Goal: Information Seeking & Learning: Learn about a topic

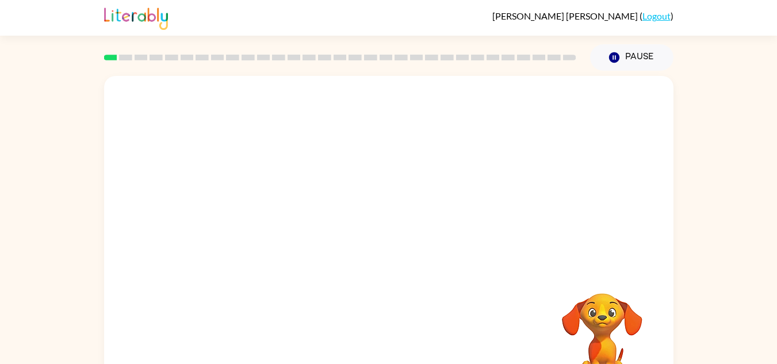
scroll to position [40, 0]
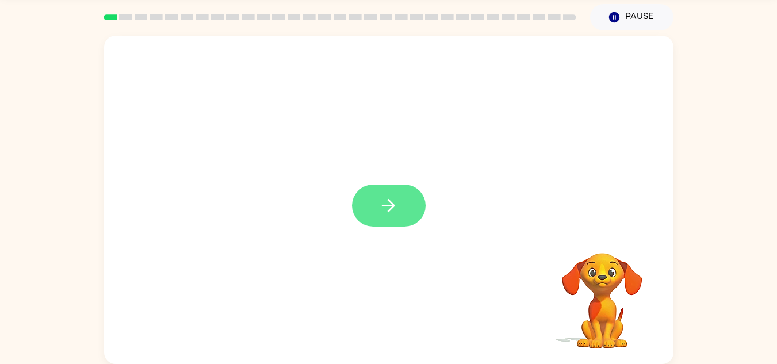
click at [377, 205] on button "button" at bounding box center [389, 206] width 74 height 42
click at [377, 205] on div at bounding box center [389, 200] width 570 height 329
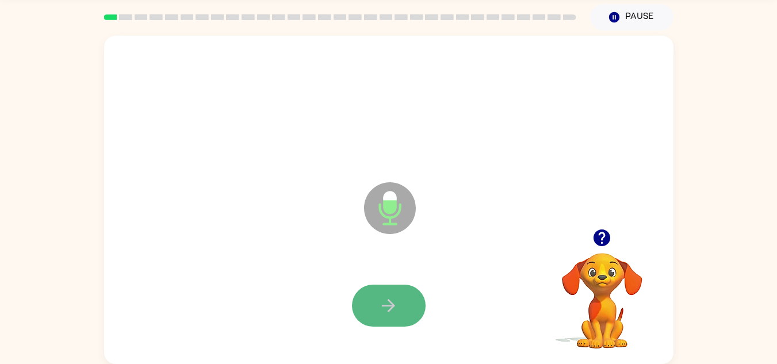
click at [378, 293] on button "button" at bounding box center [389, 306] width 74 height 42
click at [413, 315] on button "button" at bounding box center [389, 306] width 74 height 42
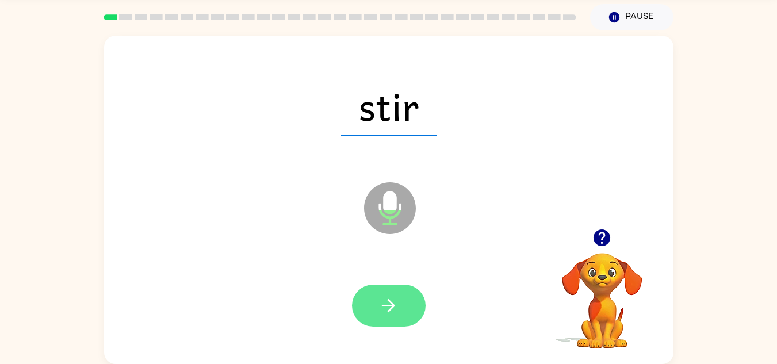
click at [388, 295] on button "button" at bounding box center [389, 306] width 74 height 42
click at [388, 295] on div at bounding box center [389, 306] width 74 height 42
click at [409, 288] on button "button" at bounding box center [389, 306] width 74 height 42
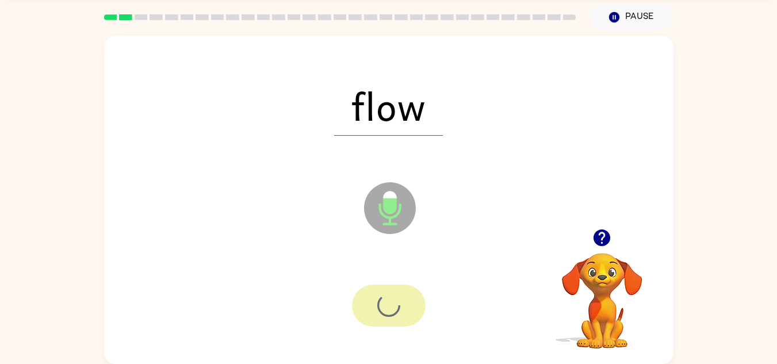
click at [409, 288] on div at bounding box center [389, 306] width 74 height 42
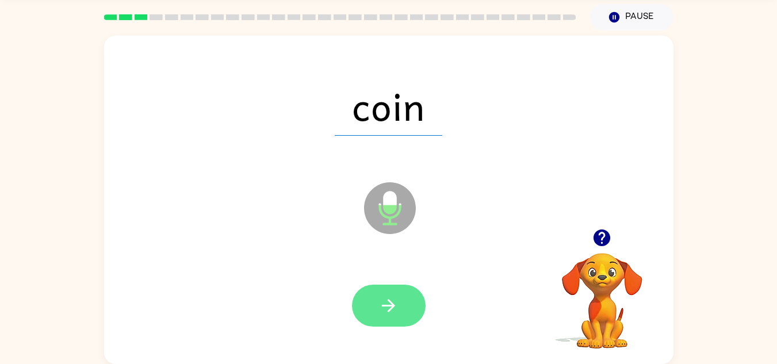
click at [405, 302] on button "button" at bounding box center [389, 306] width 74 height 42
click at [405, 302] on div at bounding box center [389, 306] width 74 height 42
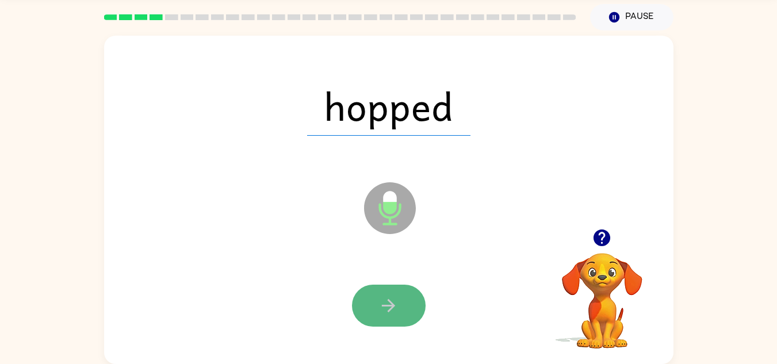
click at [403, 300] on button "button" at bounding box center [389, 306] width 74 height 42
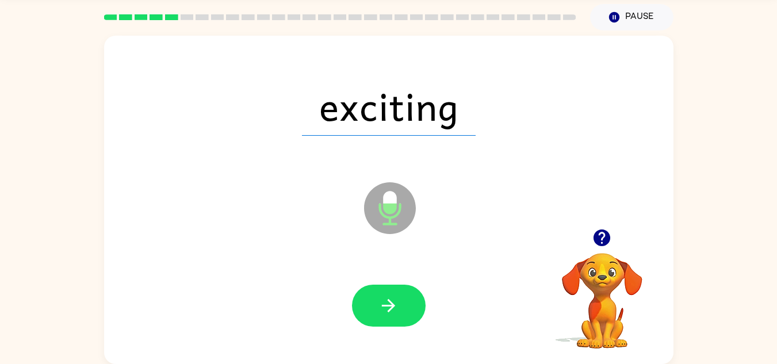
click at [403, 300] on button "button" at bounding box center [389, 306] width 74 height 42
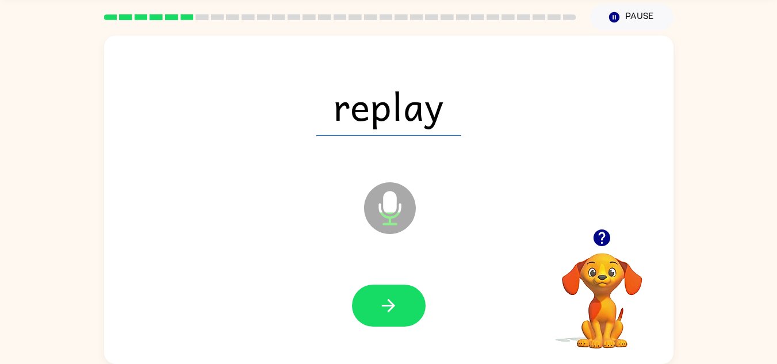
click at [403, 299] on button "button" at bounding box center [389, 306] width 74 height 42
click at [403, 299] on div at bounding box center [389, 306] width 74 height 42
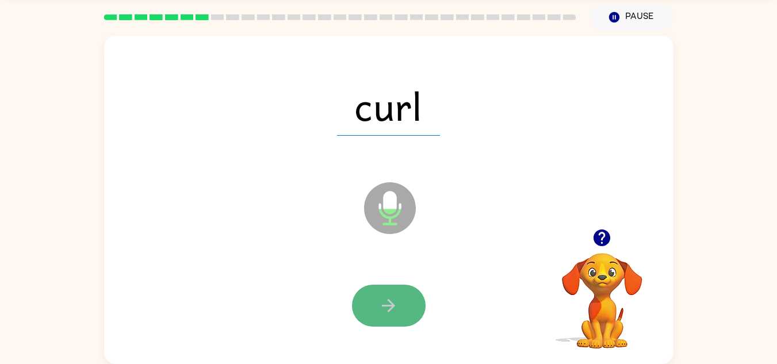
click at [403, 299] on button "button" at bounding box center [389, 306] width 74 height 42
click at [403, 299] on div at bounding box center [389, 306] width 74 height 42
click at [416, 294] on button "button" at bounding box center [389, 306] width 74 height 42
click at [407, 308] on button "button" at bounding box center [389, 306] width 74 height 42
click at [395, 292] on button "button" at bounding box center [389, 306] width 74 height 42
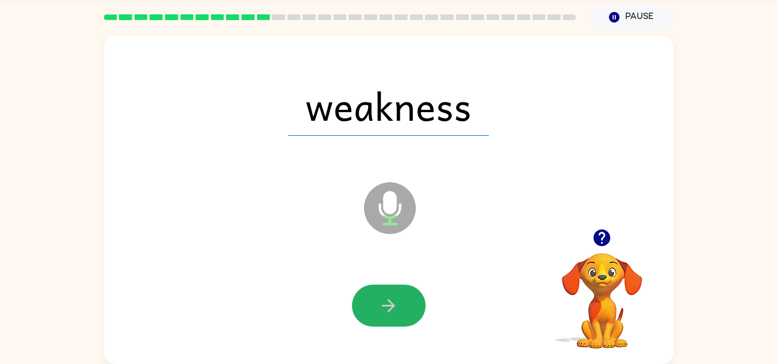
click at [395, 292] on button "button" at bounding box center [389, 306] width 74 height 42
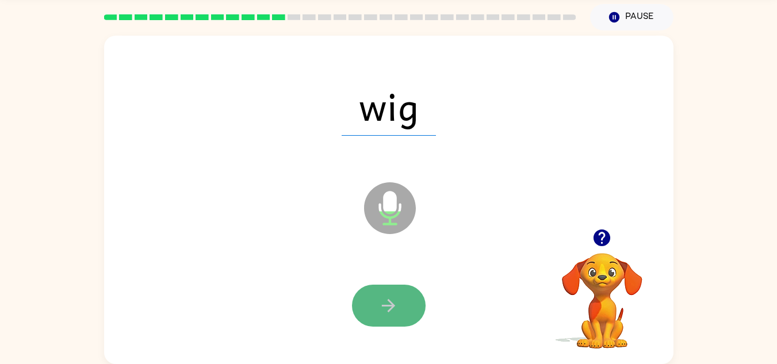
click at [418, 300] on button "button" at bounding box center [389, 306] width 74 height 42
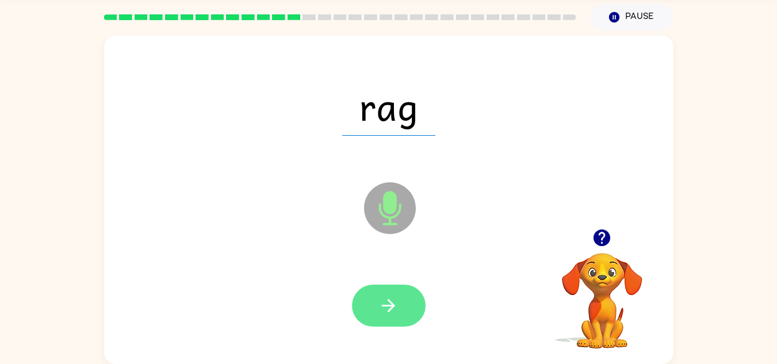
click at [392, 292] on button "button" at bounding box center [389, 306] width 74 height 42
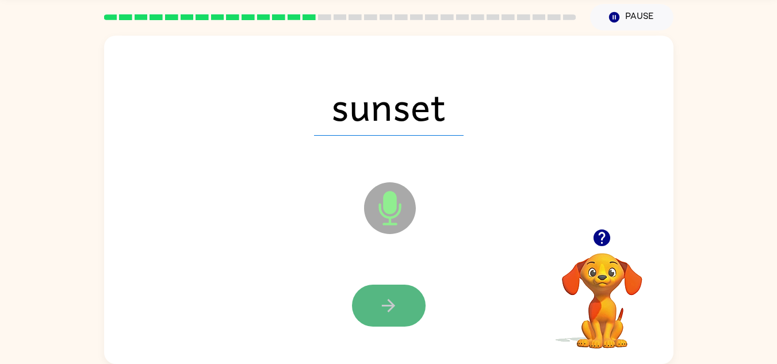
click at [385, 302] on icon "button" at bounding box center [389, 306] width 20 height 20
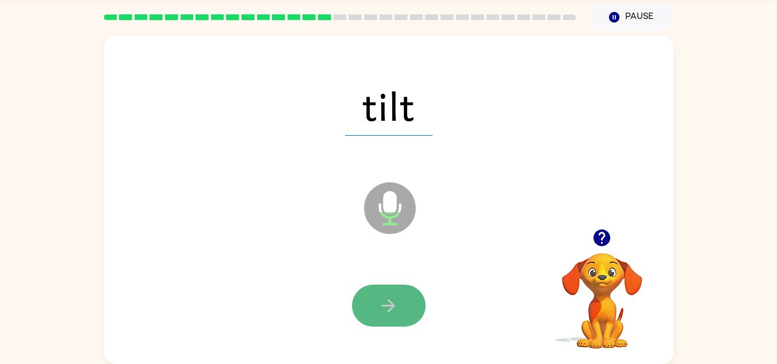
click at [383, 306] on icon "button" at bounding box center [388, 305] width 13 height 13
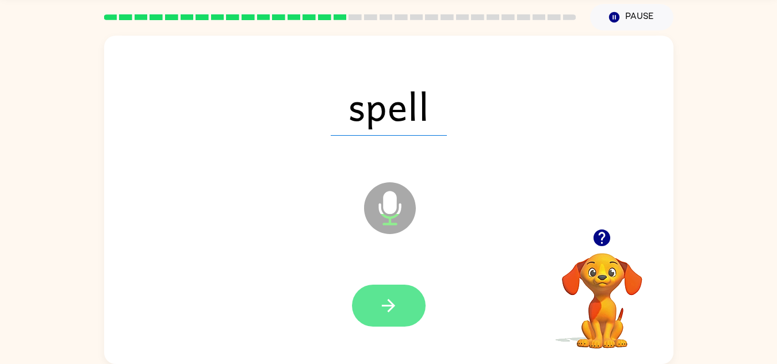
click at [395, 289] on button "button" at bounding box center [389, 306] width 74 height 42
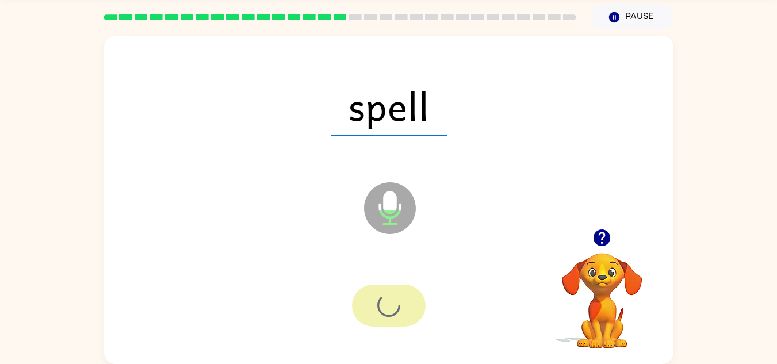
click at [395, 289] on div at bounding box center [389, 306] width 74 height 42
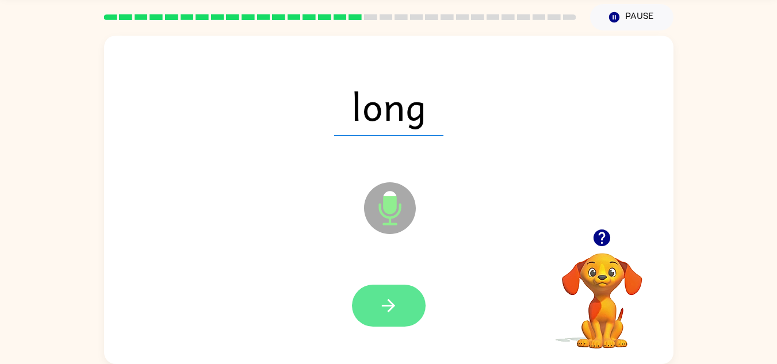
click at [383, 302] on icon "button" at bounding box center [389, 306] width 20 height 20
click at [383, 302] on div at bounding box center [389, 306] width 74 height 42
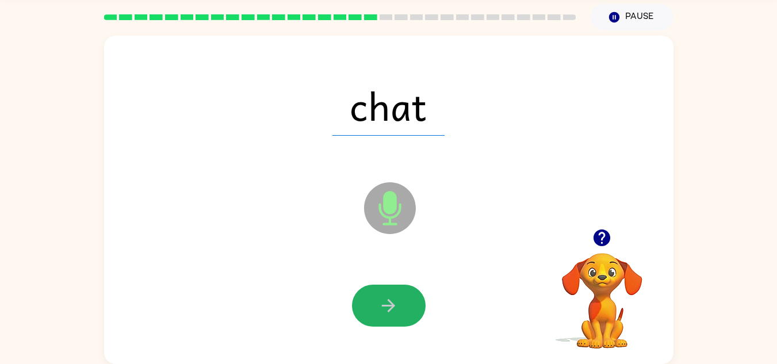
click at [383, 302] on icon "button" at bounding box center [389, 306] width 20 height 20
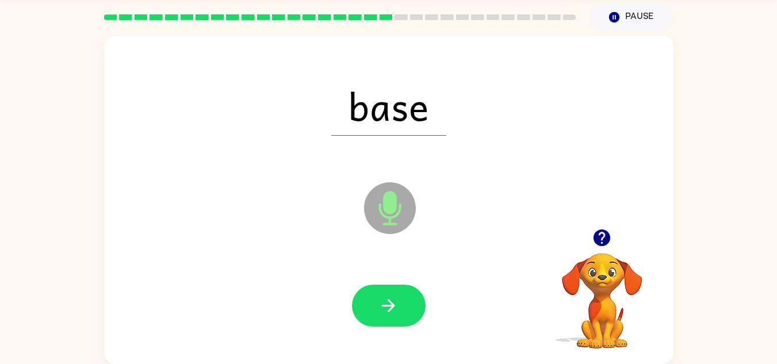
click at [365, 303] on button "button" at bounding box center [389, 306] width 74 height 42
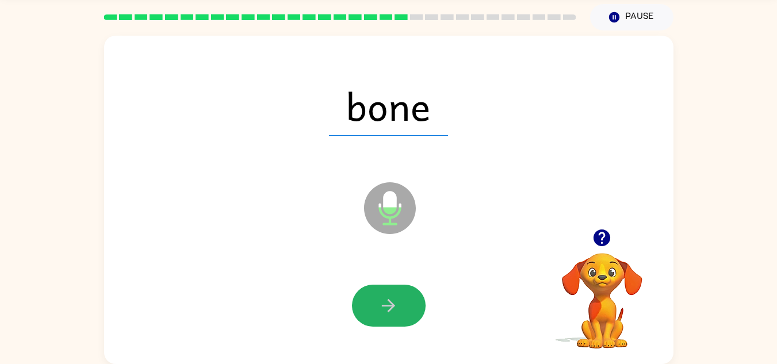
click at [365, 303] on button "button" at bounding box center [389, 306] width 74 height 42
click at [363, 300] on button "button" at bounding box center [389, 306] width 74 height 42
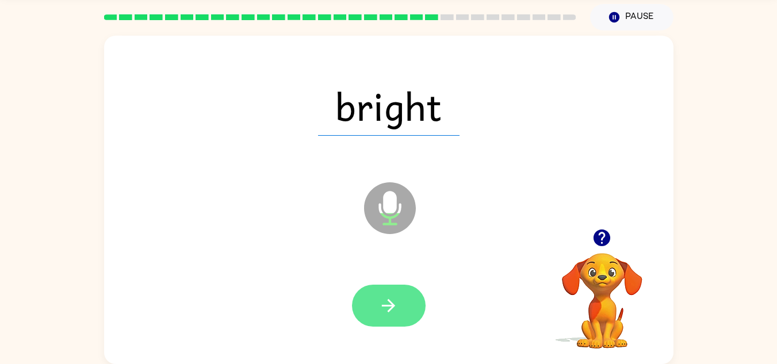
click at [412, 310] on button "button" at bounding box center [389, 306] width 74 height 42
click at [412, 310] on div at bounding box center [389, 306] width 74 height 42
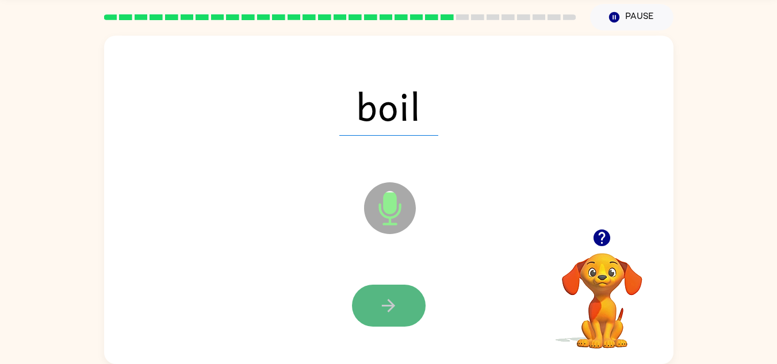
click at [405, 293] on button "button" at bounding box center [389, 306] width 74 height 42
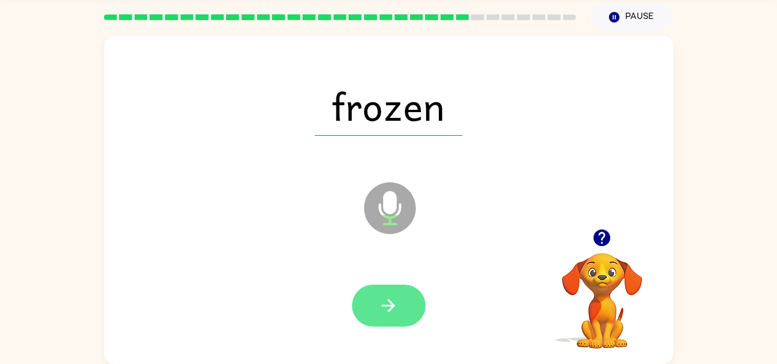
click at [405, 294] on button "button" at bounding box center [389, 306] width 74 height 42
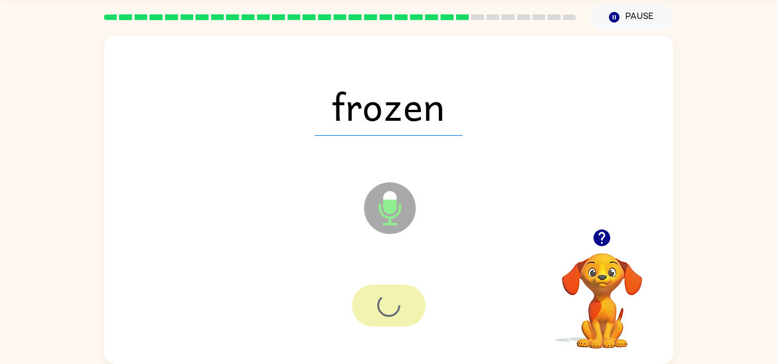
click at [405, 294] on div at bounding box center [389, 306] width 74 height 42
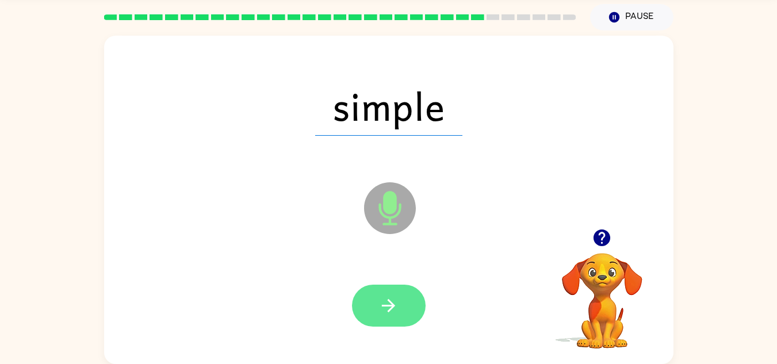
click at [405, 293] on button "button" at bounding box center [389, 306] width 74 height 42
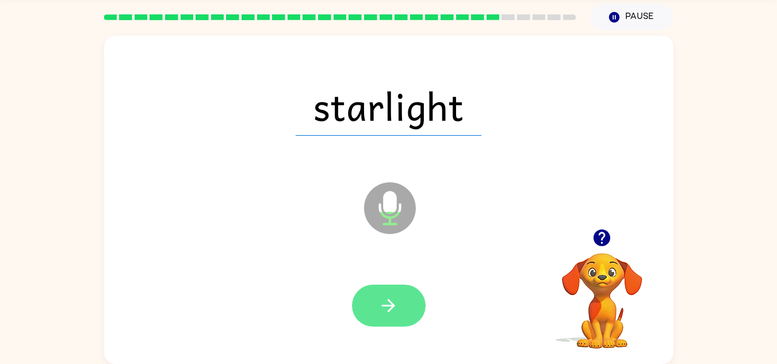
click at [407, 289] on button "button" at bounding box center [389, 306] width 74 height 42
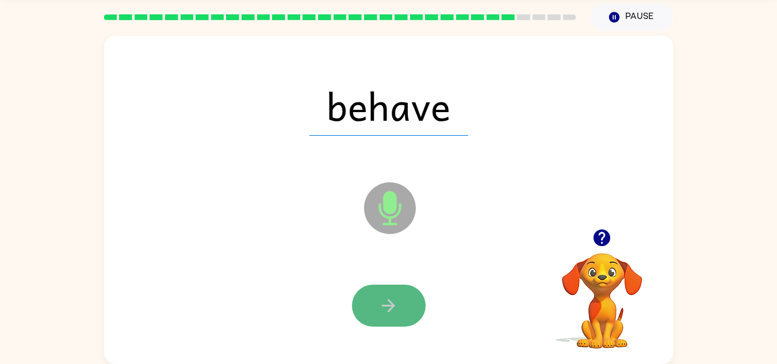
click at [405, 285] on button "button" at bounding box center [389, 306] width 74 height 42
click at [405, 285] on div at bounding box center [389, 306] width 74 height 42
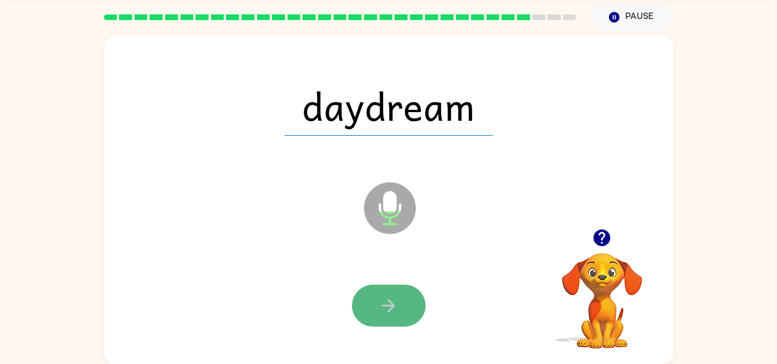
click at [396, 300] on icon "button" at bounding box center [389, 306] width 20 height 20
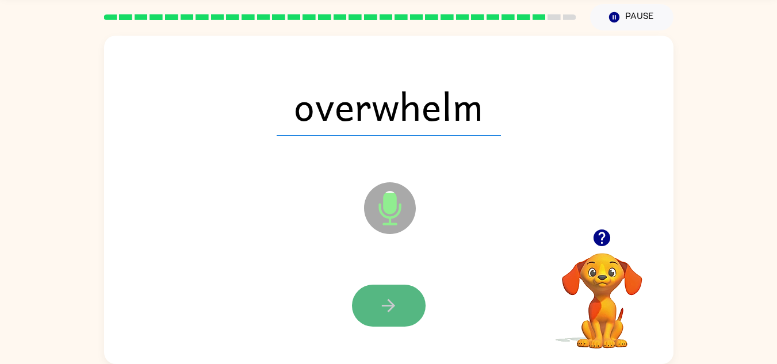
click at [396, 309] on icon "button" at bounding box center [389, 306] width 20 height 20
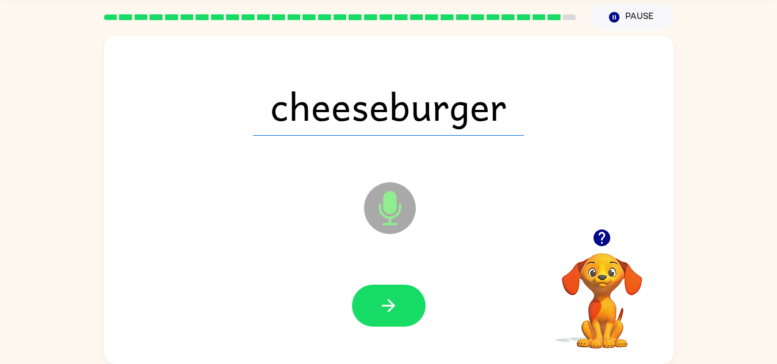
click at [353, 337] on div at bounding box center [389, 306] width 547 height 94
click at [359, 318] on button "button" at bounding box center [389, 306] width 74 height 42
click at [359, 318] on div at bounding box center [389, 306] width 74 height 42
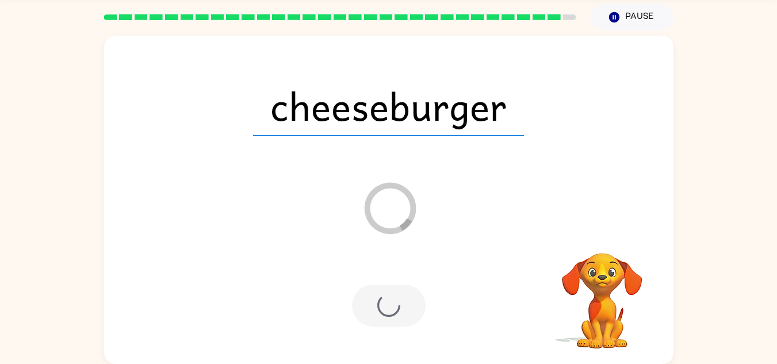
scroll to position [20, 0]
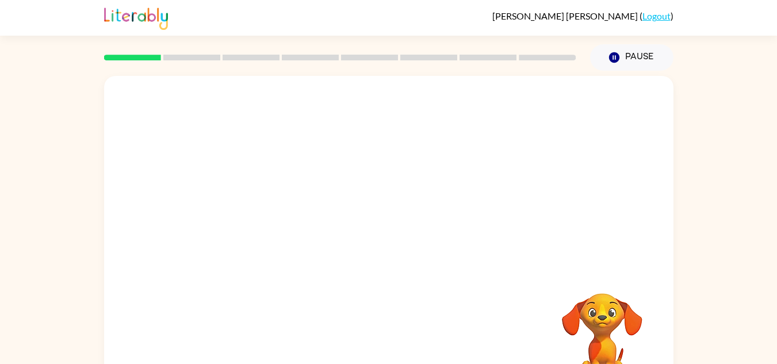
scroll to position [40, 0]
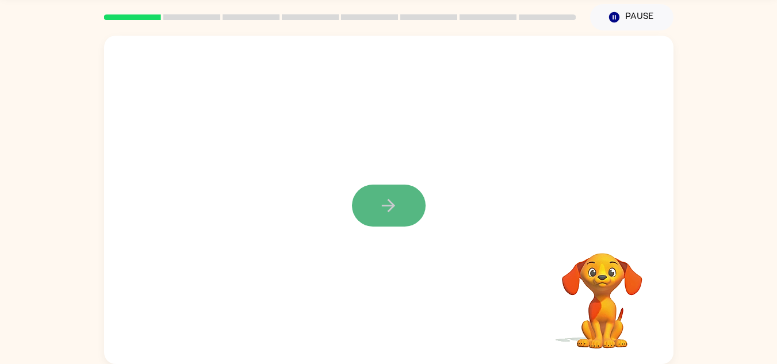
click at [375, 206] on button "button" at bounding box center [389, 206] width 74 height 42
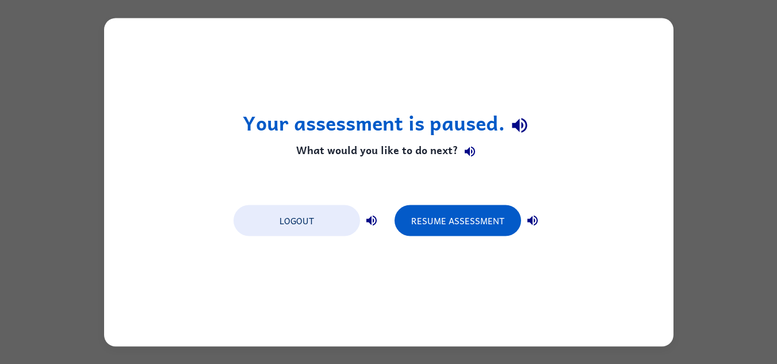
scroll to position [0, 0]
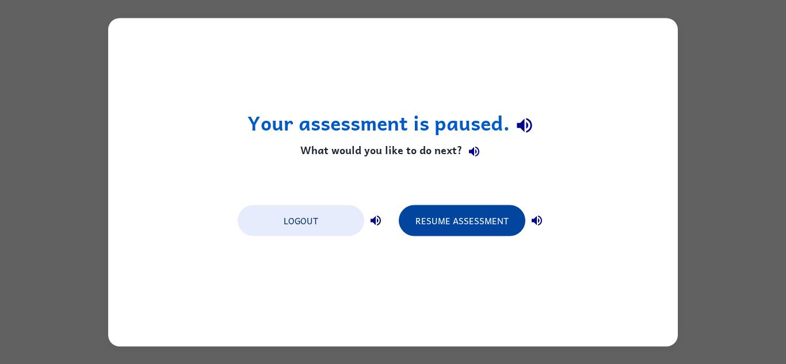
click at [424, 220] on button "Resume Assessment" at bounding box center [462, 220] width 127 height 31
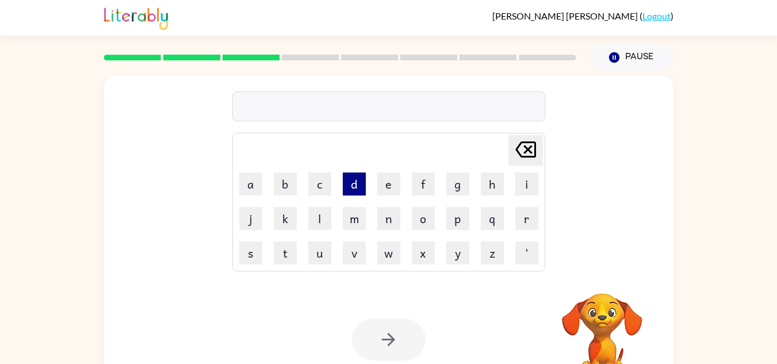
click at [344, 188] on button "d" at bounding box center [354, 184] width 23 height 23
click at [363, 224] on button "m" at bounding box center [354, 218] width 23 height 23
click at [370, 217] on td "m" at bounding box center [354, 218] width 33 height 33
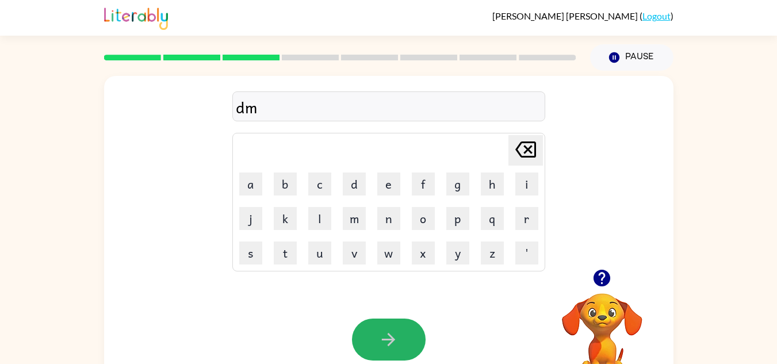
click at [403, 344] on button "button" at bounding box center [389, 340] width 74 height 42
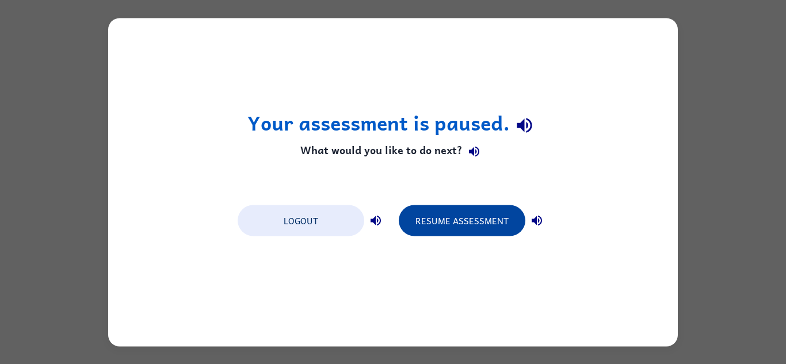
click at [473, 219] on button "Resume Assessment" at bounding box center [462, 220] width 127 height 31
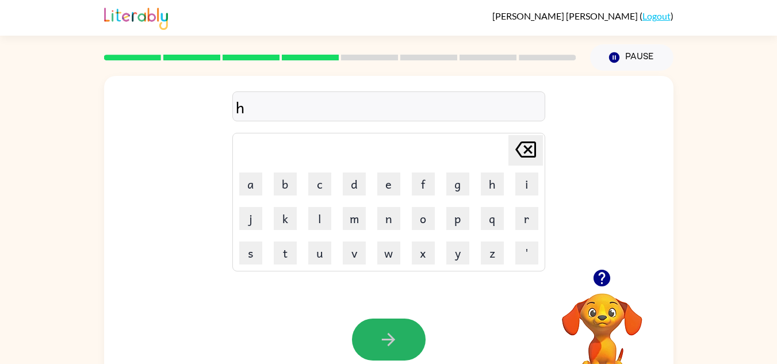
click at [386, 354] on button "button" at bounding box center [389, 340] width 74 height 42
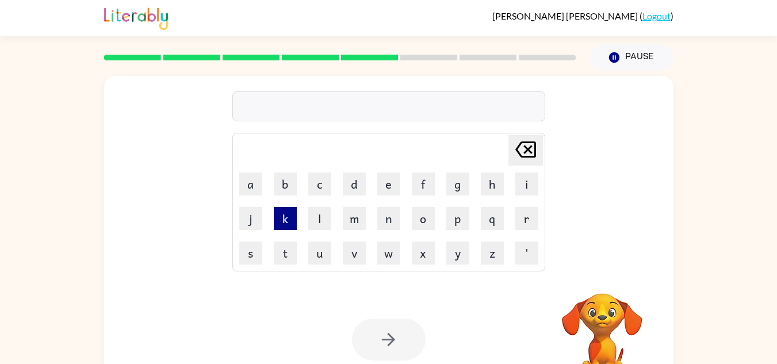
click at [278, 223] on button "k" at bounding box center [285, 218] width 23 height 23
click at [358, 232] on td "m" at bounding box center [354, 218] width 33 height 33
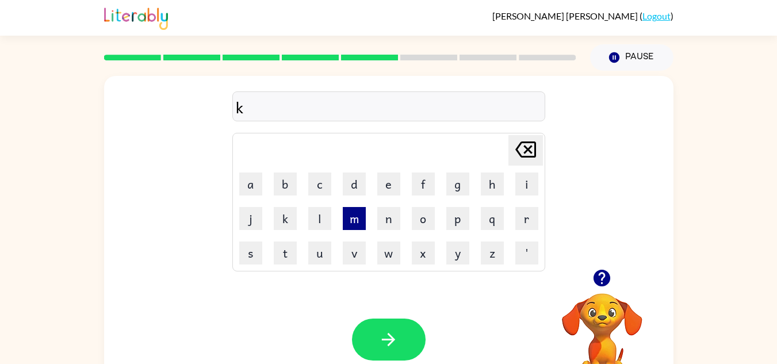
click at [358, 224] on button "m" at bounding box center [354, 218] width 23 height 23
click at [379, 330] on button "button" at bounding box center [389, 340] width 74 height 42
click at [394, 340] on icon "button" at bounding box center [388, 339] width 13 height 13
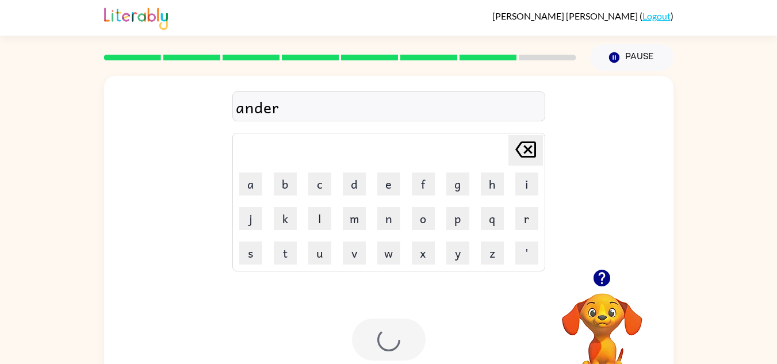
click at [394, 341] on div at bounding box center [389, 340] width 74 height 42
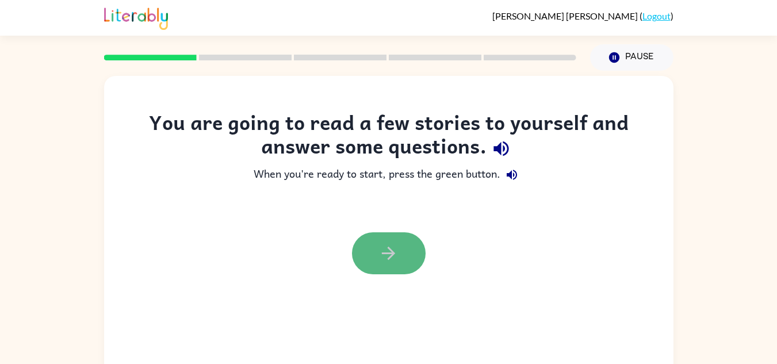
click at [409, 250] on button "button" at bounding box center [389, 253] width 74 height 42
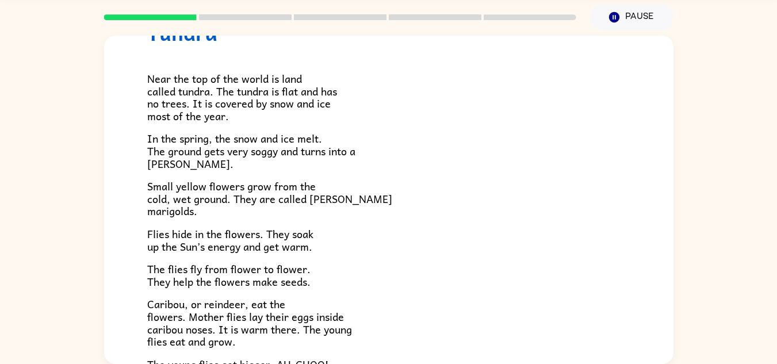
scroll to position [237, 0]
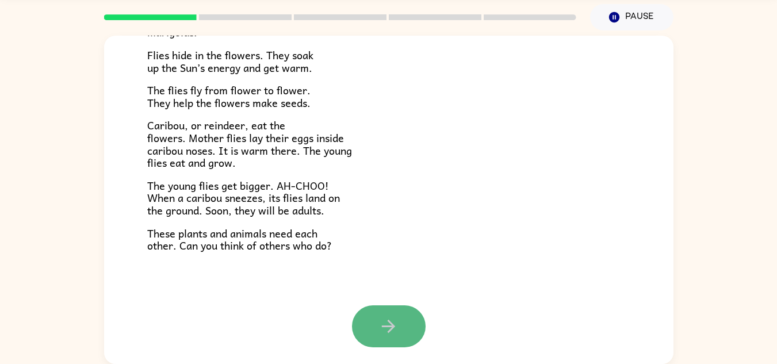
click at [365, 316] on button "button" at bounding box center [389, 327] width 74 height 42
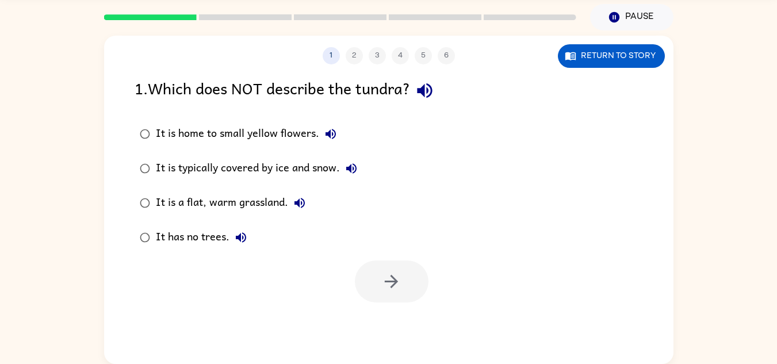
click at [185, 234] on div "It has no trees." at bounding box center [204, 237] width 97 height 23
click at [384, 269] on button "button" at bounding box center [392, 282] width 74 height 42
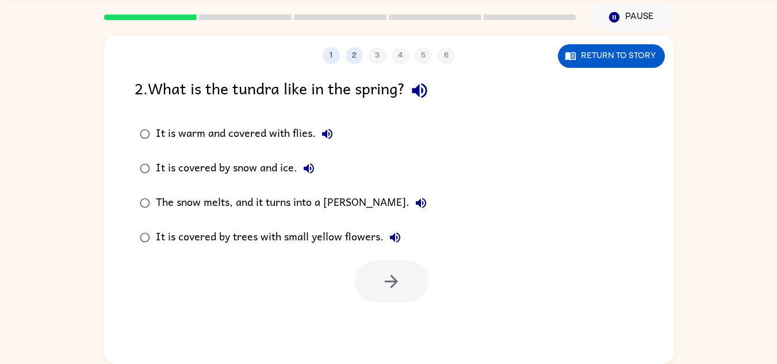
click at [315, 246] on div "It is covered by trees with small yellow flowers." at bounding box center [281, 237] width 251 height 23
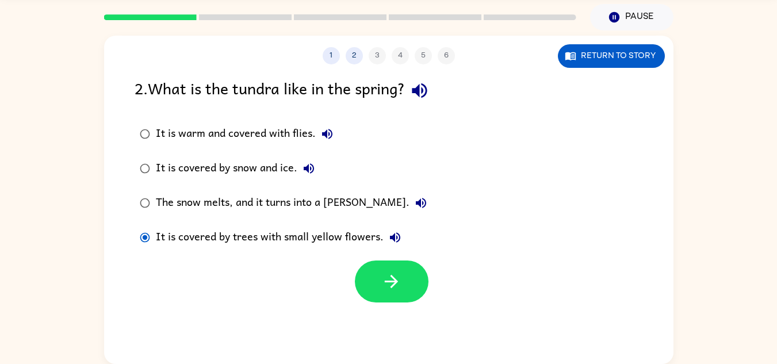
click at [318, 241] on div "It is covered by trees with small yellow flowers." at bounding box center [281, 237] width 251 height 23
click at [386, 269] on button "button" at bounding box center [392, 282] width 74 height 42
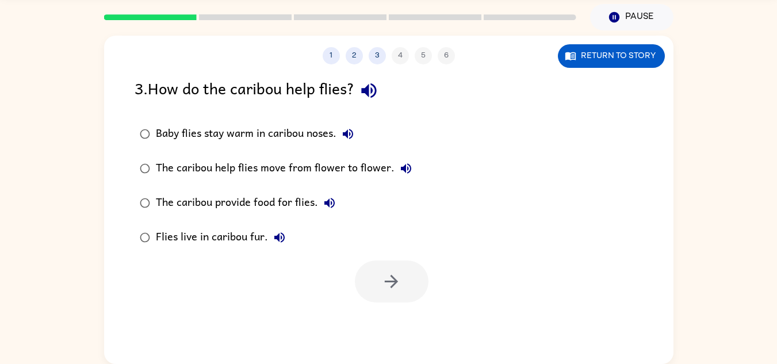
click at [260, 234] on div "Flies live in caribou fur." at bounding box center [223, 237] width 135 height 23
click at [415, 265] on div at bounding box center [389, 279] width 570 height 48
click at [415, 273] on button "button" at bounding box center [392, 282] width 74 height 42
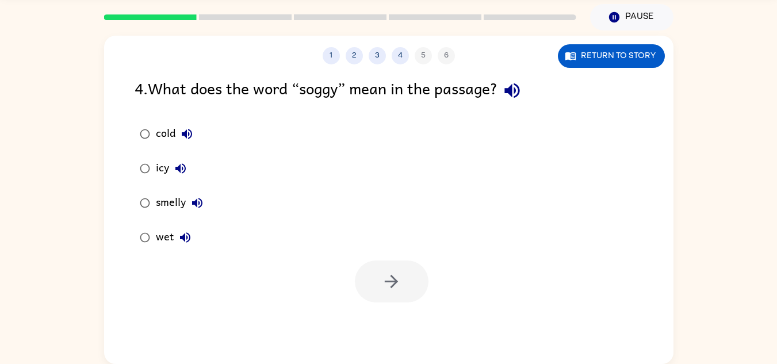
click at [183, 198] on div "smelly" at bounding box center [182, 203] width 53 height 23
click at [414, 284] on button "button" at bounding box center [392, 282] width 74 height 42
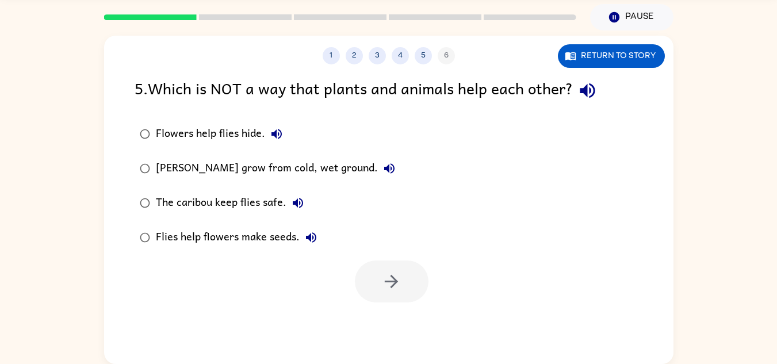
click at [245, 186] on label "The caribou keep flies safe." at bounding box center [267, 203] width 279 height 35
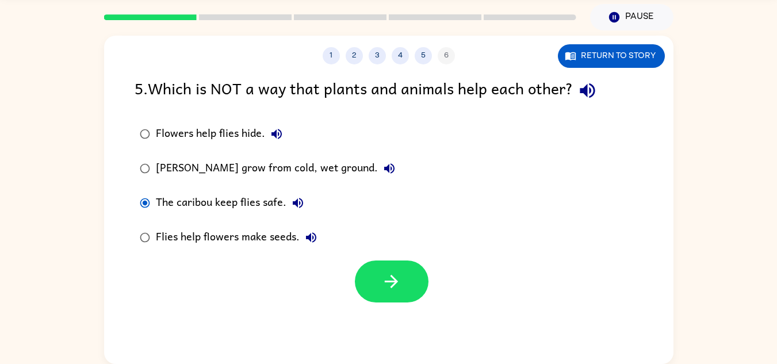
click at [245, 186] on label "The caribou keep flies safe." at bounding box center [267, 203] width 279 height 35
click at [250, 196] on div "The caribou keep flies safe." at bounding box center [233, 203] width 154 height 23
click at [379, 277] on button "button" at bounding box center [392, 282] width 74 height 42
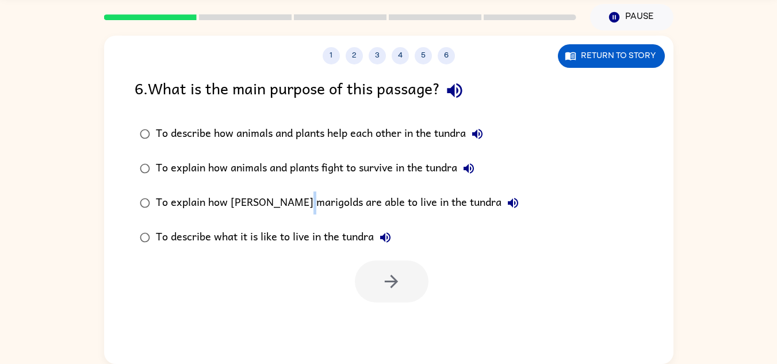
click at [302, 194] on div "To explain how marsh marigolds are able to live in the tundra" at bounding box center [340, 203] width 369 height 23
click at [384, 262] on div at bounding box center [392, 282] width 74 height 42
click at [396, 279] on div at bounding box center [392, 282] width 74 height 42
click at [338, 238] on div "To describe what it is like to live in the tundra" at bounding box center [276, 237] width 241 height 23
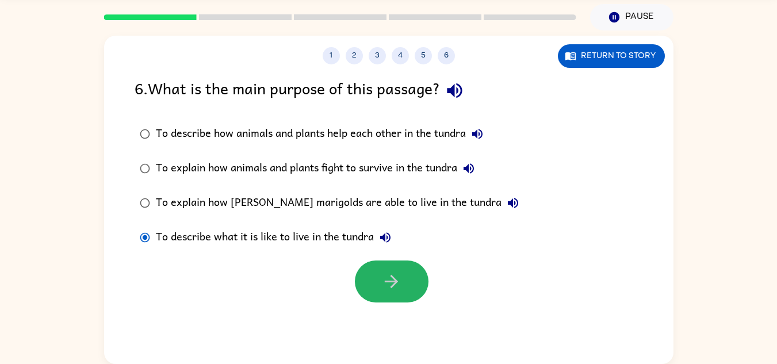
click at [377, 279] on button "button" at bounding box center [392, 282] width 74 height 42
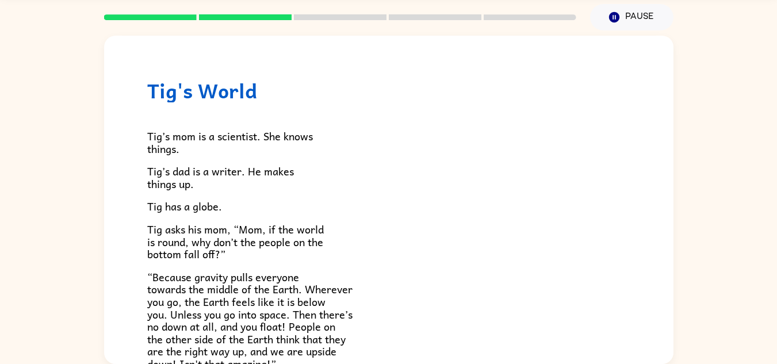
scroll to position [334, 0]
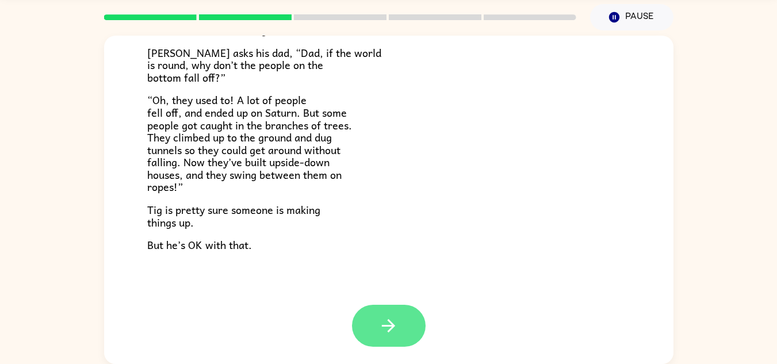
click at [391, 311] on div "Tig's World Tig’s mom is a scientist. She knows things. Tig’s dad is a writer. …" at bounding box center [389, 200] width 570 height 329
click at [391, 315] on button "button" at bounding box center [389, 326] width 74 height 42
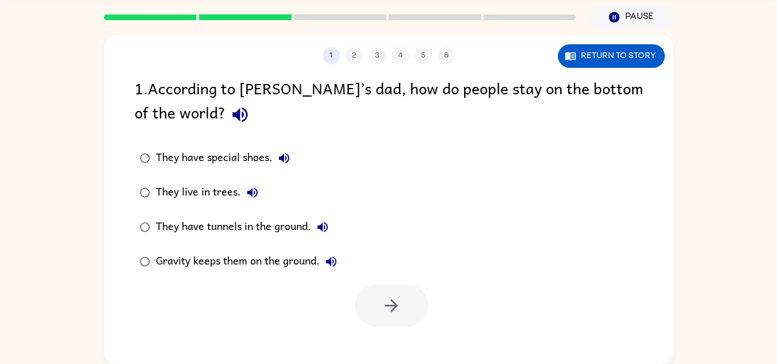
scroll to position [0, 0]
click at [286, 213] on label "They have tunnels in the ground." at bounding box center [238, 227] width 220 height 35
click at [377, 298] on button "button" at bounding box center [392, 306] width 74 height 42
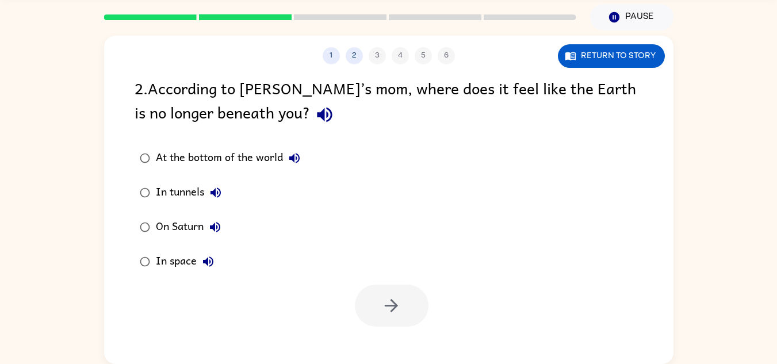
click at [204, 227] on button "On Saturn" at bounding box center [215, 227] width 23 height 23
click at [216, 234] on icon "button" at bounding box center [215, 227] width 14 height 14
click at [161, 228] on div "On Saturn" at bounding box center [191, 227] width 71 height 23
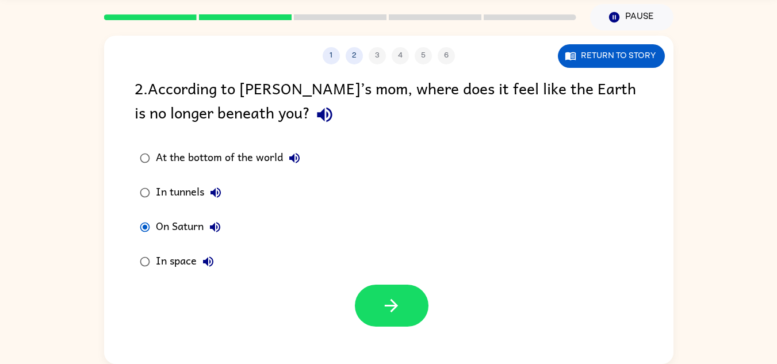
click at [340, 321] on div at bounding box center [389, 303] width 570 height 48
click at [381, 315] on button "button" at bounding box center [392, 306] width 74 height 42
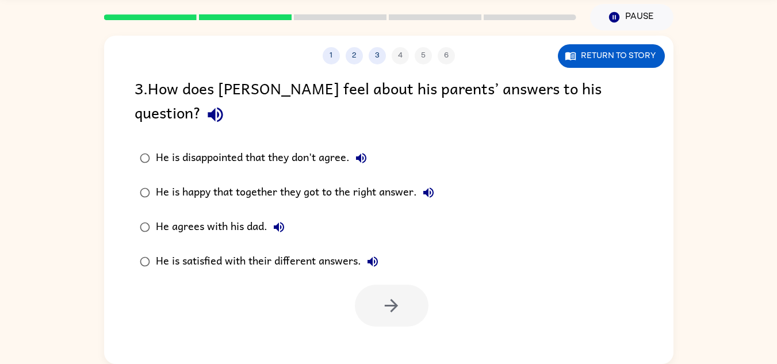
click at [310, 250] on div "He is satisfied with their different answers." at bounding box center [270, 261] width 228 height 23
click at [373, 287] on button "button" at bounding box center [392, 306] width 74 height 42
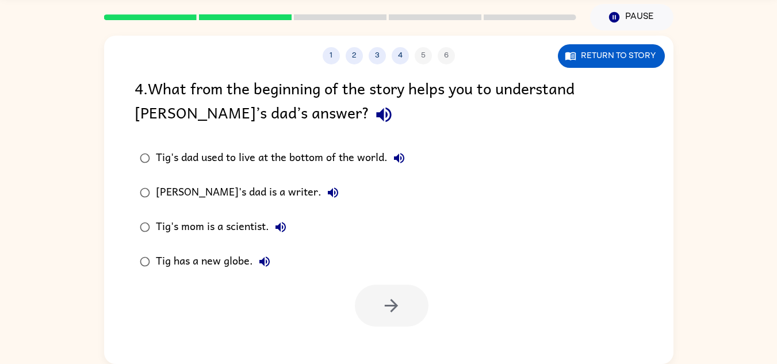
click at [245, 259] on div "Tig has a new globe." at bounding box center [216, 261] width 120 height 23
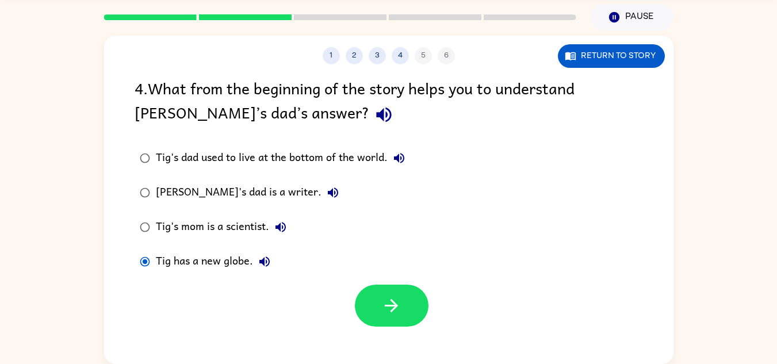
click at [349, 298] on div at bounding box center [389, 303] width 570 height 48
click at [376, 306] on button "button" at bounding box center [392, 306] width 74 height 42
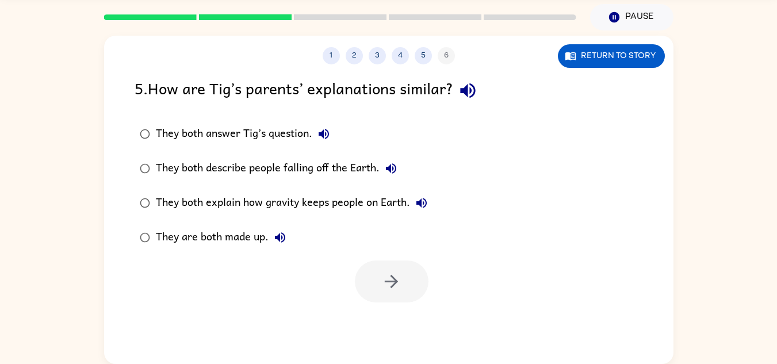
click at [228, 235] on div "They are both made up." at bounding box center [224, 237] width 136 height 23
click at [384, 295] on button "button" at bounding box center [392, 282] width 74 height 42
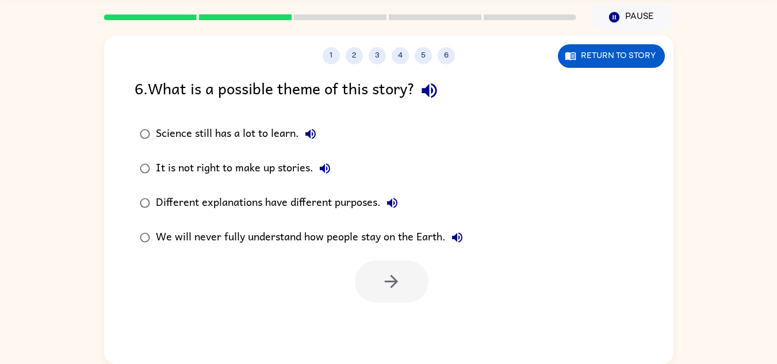
click at [277, 234] on div "We will never fully understand how people stay on the Earth." at bounding box center [312, 237] width 313 height 23
click at [387, 287] on icon "button" at bounding box center [392, 282] width 20 height 20
click at [387, 287] on div at bounding box center [392, 282] width 74 height 42
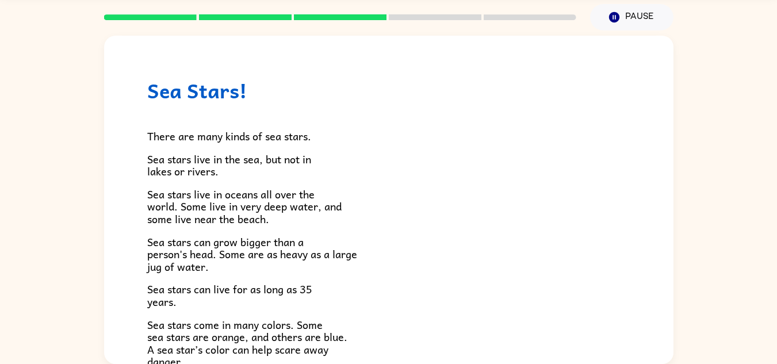
scroll to position [332, 0]
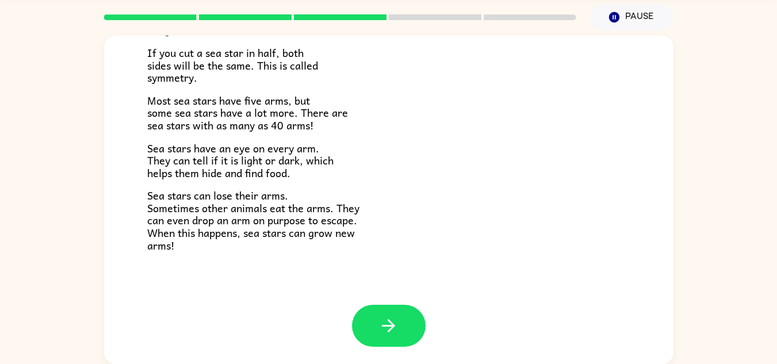
click at [395, 306] on button "button" at bounding box center [389, 326] width 74 height 42
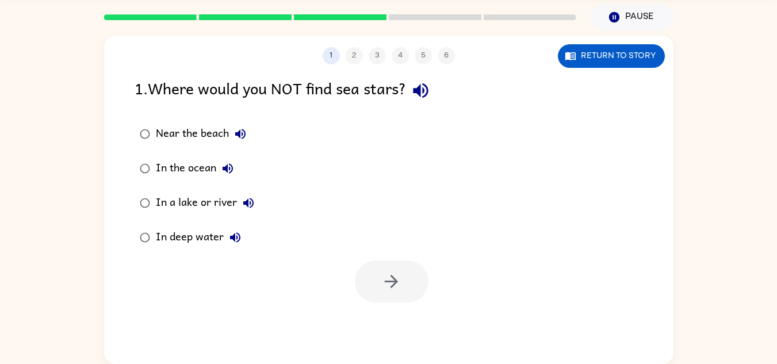
click at [395, 306] on div "1 2 3 4 5 6 Return to story 1 . Where would you NOT find sea stars? Near the be…" at bounding box center [389, 200] width 570 height 329
click at [189, 169] on div "In the ocean" at bounding box center [197, 168] width 83 height 23
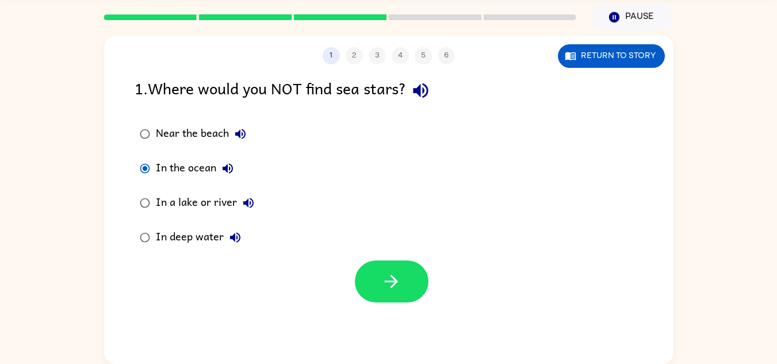
click at [360, 298] on div at bounding box center [392, 282] width 74 height 42
click at [380, 291] on button "button" at bounding box center [392, 282] width 74 height 42
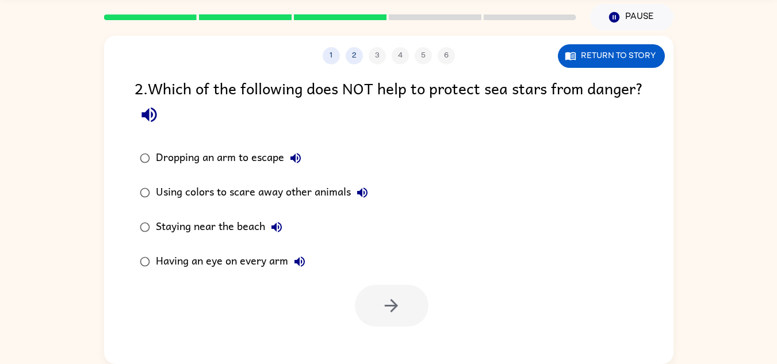
click at [269, 259] on div "Having an eye on every arm" at bounding box center [233, 261] width 155 height 23
click at [371, 303] on button "button" at bounding box center [392, 306] width 74 height 42
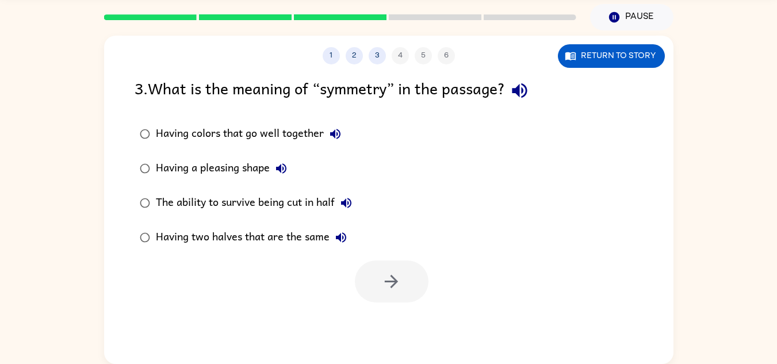
click at [277, 239] on div "Having two halves that are the same" at bounding box center [254, 237] width 197 height 23
click at [371, 288] on button "button" at bounding box center [392, 282] width 74 height 42
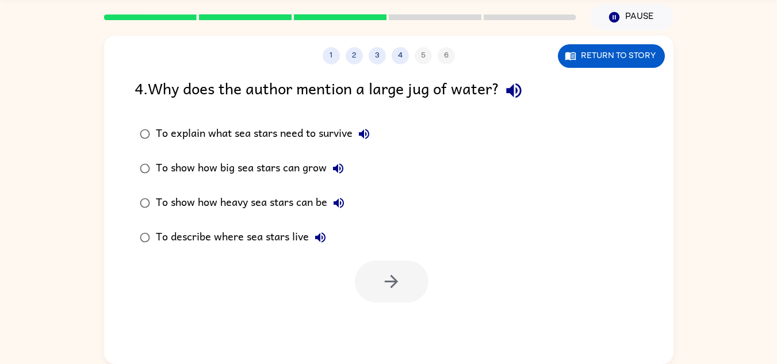
click at [290, 234] on div "To describe where sea stars live" at bounding box center [244, 237] width 176 height 23
click at [410, 293] on button "button" at bounding box center [392, 282] width 74 height 42
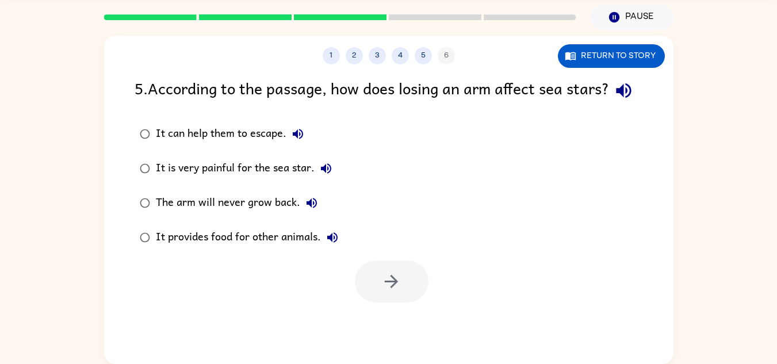
click at [302, 249] on div "It provides food for other animals." at bounding box center [250, 237] width 188 height 23
click at [380, 299] on button "button" at bounding box center [392, 282] width 74 height 42
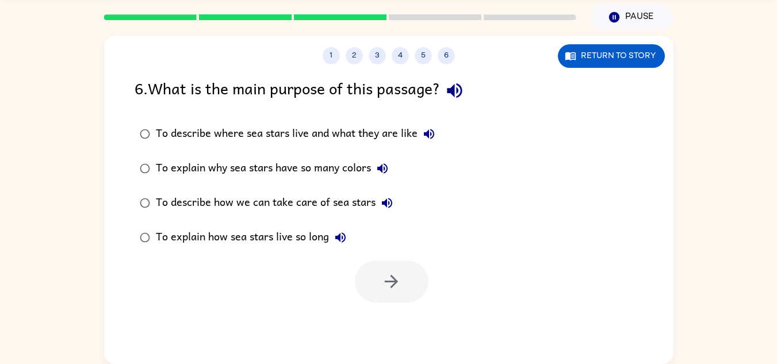
click at [382, 300] on div at bounding box center [392, 282] width 74 height 42
drag, startPoint x: 288, startPoint y: 241, endPoint x: 308, endPoint y: 252, distance: 22.9
click at [291, 242] on div "To explain how sea stars live so long" at bounding box center [254, 237] width 196 height 23
click at [376, 279] on div at bounding box center [392, 282] width 74 height 42
click at [313, 241] on div "To explain how sea stars live so long" at bounding box center [254, 237] width 196 height 23
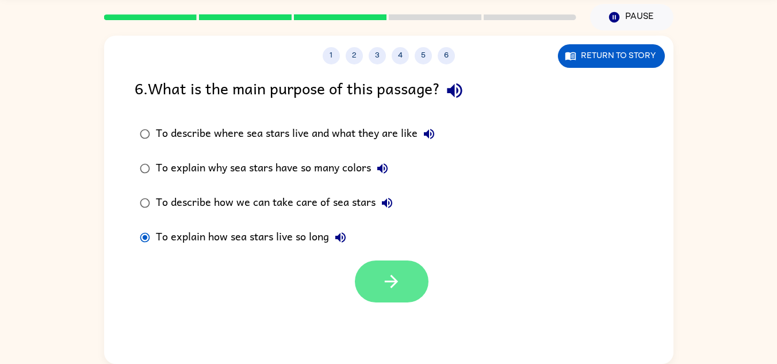
click at [372, 263] on button "button" at bounding box center [392, 282] width 74 height 42
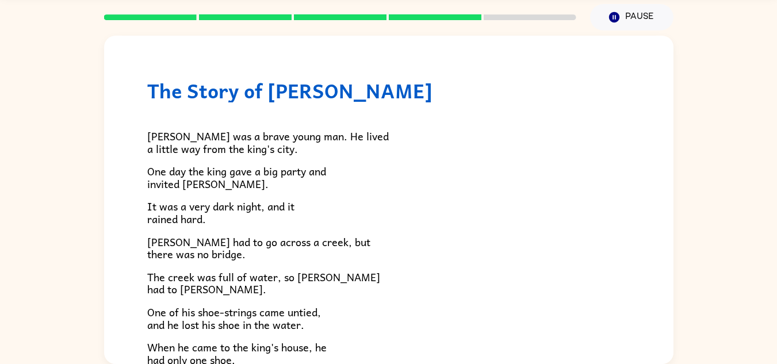
scroll to position [197, 0]
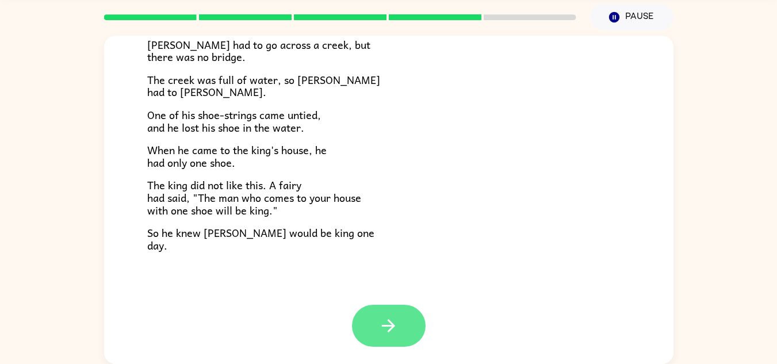
click at [383, 315] on button "button" at bounding box center [389, 326] width 74 height 42
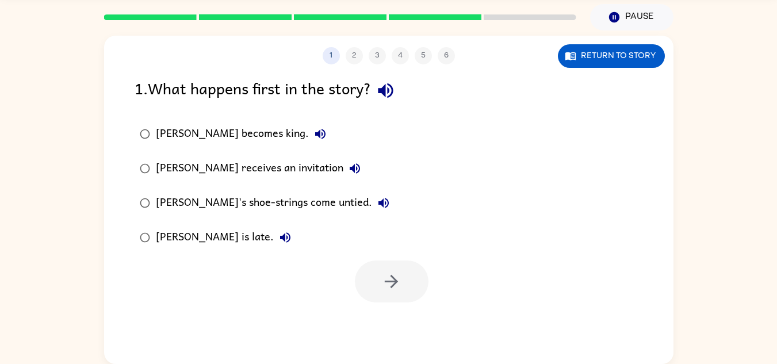
scroll to position [0, 0]
click at [200, 235] on div "Jason is late." at bounding box center [226, 237] width 141 height 23
click at [393, 299] on button "button" at bounding box center [392, 282] width 74 height 42
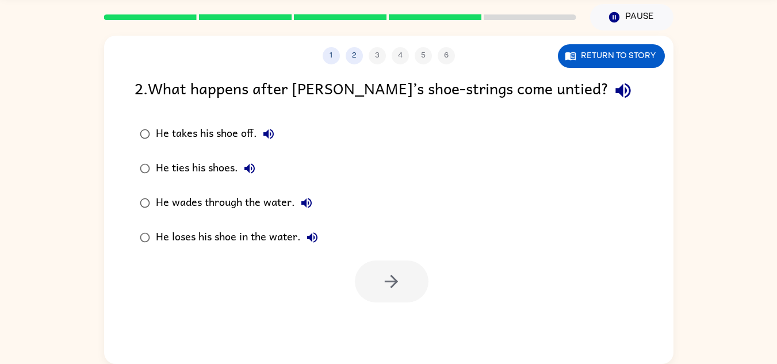
click at [264, 239] on div "He loses his shoe in the water." at bounding box center [240, 237] width 168 height 23
click at [248, 231] on div "He loses his shoe in the water." at bounding box center [240, 237] width 168 height 23
click at [376, 284] on button "button" at bounding box center [392, 282] width 74 height 42
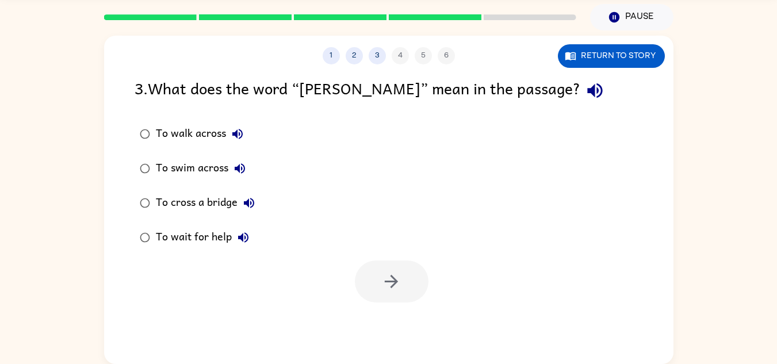
click at [214, 234] on div "To wait for help" at bounding box center [205, 237] width 99 height 23
click at [385, 294] on button "button" at bounding box center [392, 282] width 74 height 42
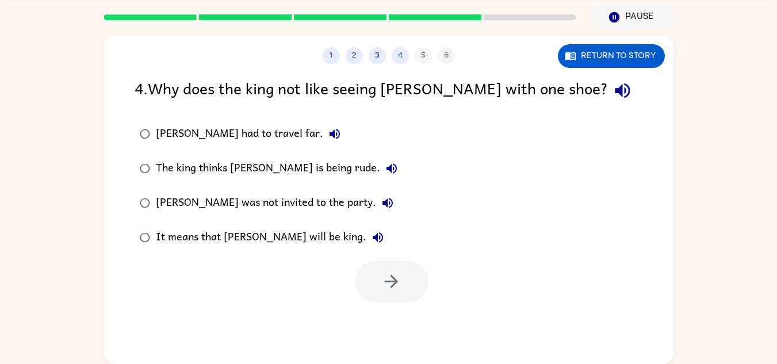
drag, startPoint x: 238, startPoint y: 235, endPoint x: 319, endPoint y: 260, distance: 85.2
click at [238, 235] on div "It means that Jason will be king." at bounding box center [273, 237] width 234 height 23
click at [394, 281] on icon "button" at bounding box center [391, 281] width 13 height 13
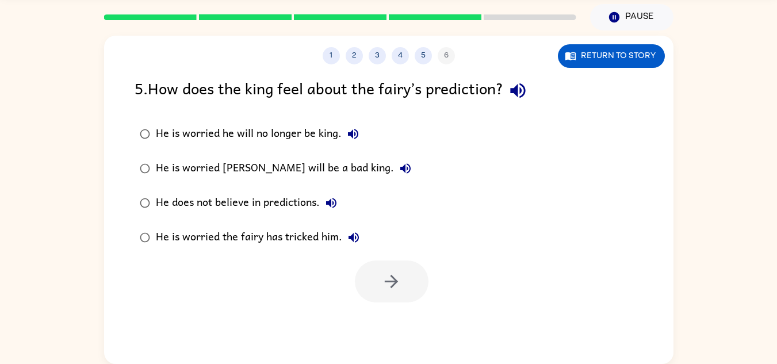
click at [280, 241] on div "He is worried the fairy has tricked him." at bounding box center [260, 237] width 209 height 23
click at [426, 279] on button "button" at bounding box center [392, 282] width 74 height 42
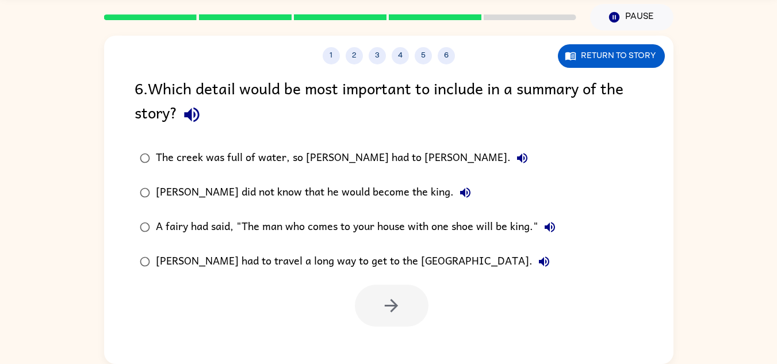
click at [305, 234] on div "A fairy had said, "The man who comes to your house with one shoe will be king."" at bounding box center [359, 227] width 406 height 23
click at [405, 302] on button "button" at bounding box center [392, 306] width 74 height 42
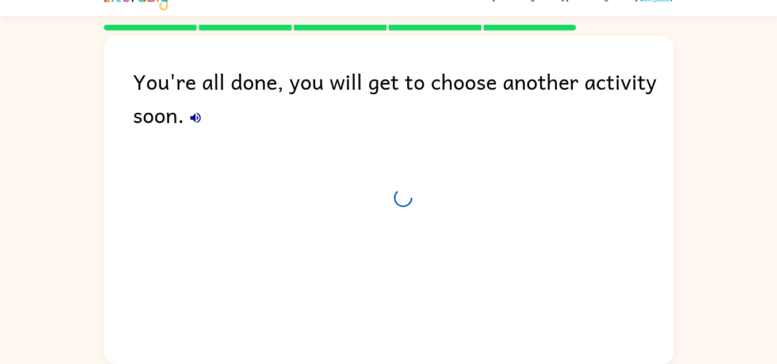
scroll to position [20, 0]
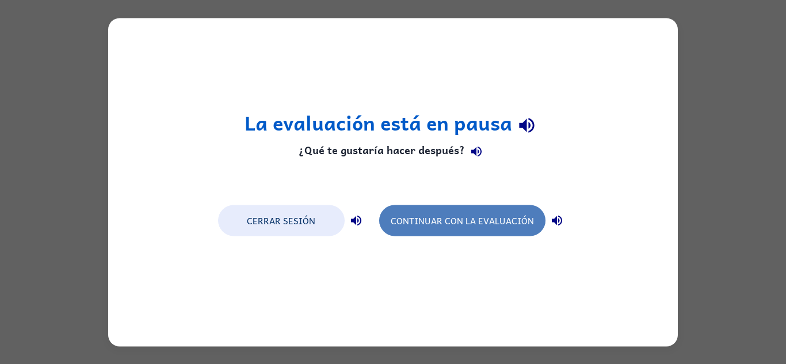
click at [533, 220] on button "Continuar con la evaluación" at bounding box center [462, 220] width 166 height 31
click at [426, 224] on button "Continuar con la evaluación" at bounding box center [462, 220] width 166 height 31
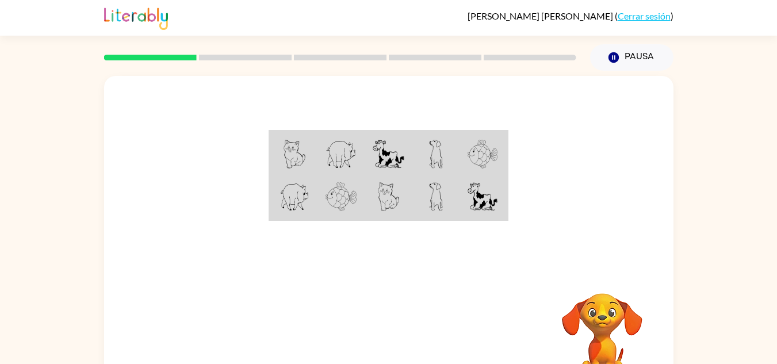
click at [528, 98] on div at bounding box center [389, 172] width 570 height 193
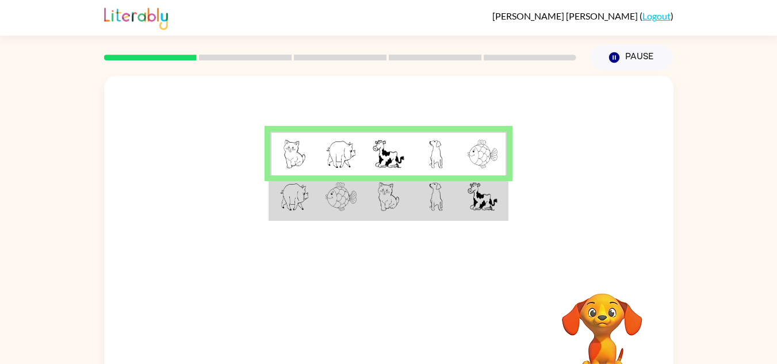
scroll to position [40, 0]
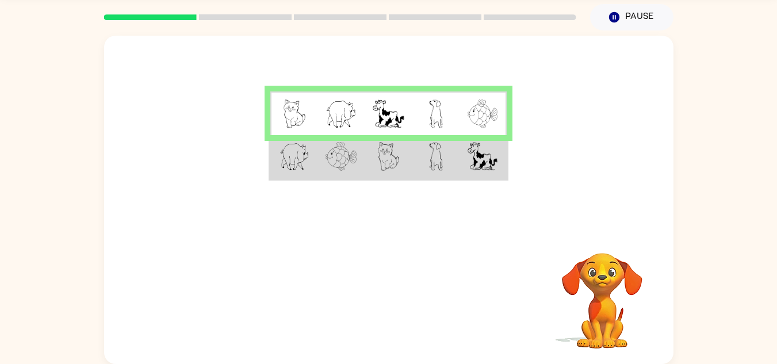
click at [287, 102] on img at bounding box center [295, 114] width 22 height 29
click at [326, 162] on img at bounding box center [341, 156] width 31 height 29
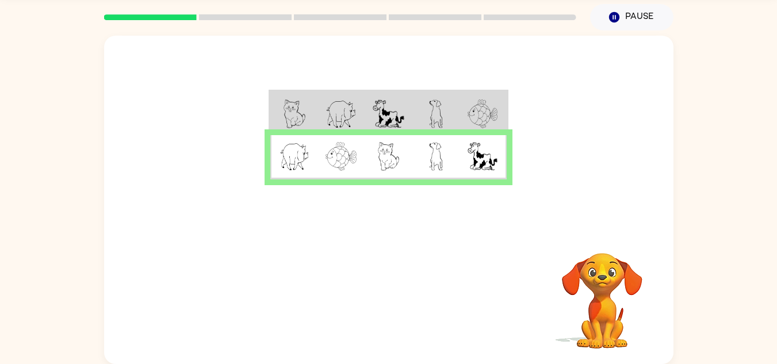
click at [354, 113] on img at bounding box center [341, 114] width 31 height 29
click at [390, 294] on icon "button" at bounding box center [389, 299] width 20 height 20
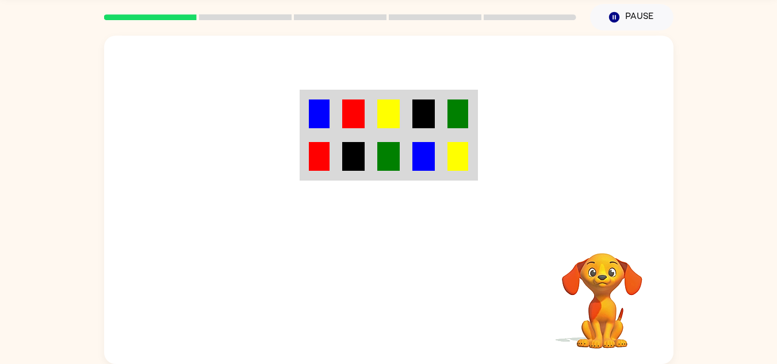
click at [329, 173] on td at bounding box center [318, 157] width 35 height 44
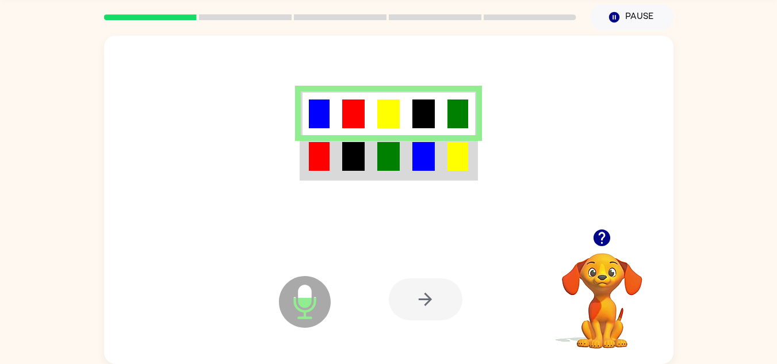
click at [361, 155] on img at bounding box center [353, 156] width 22 height 29
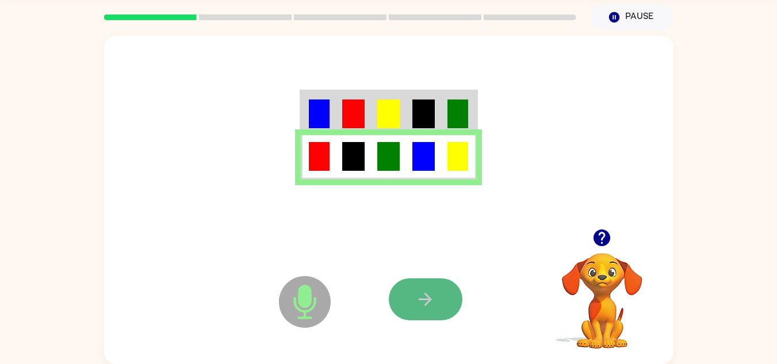
click at [442, 296] on button "button" at bounding box center [426, 300] width 74 height 42
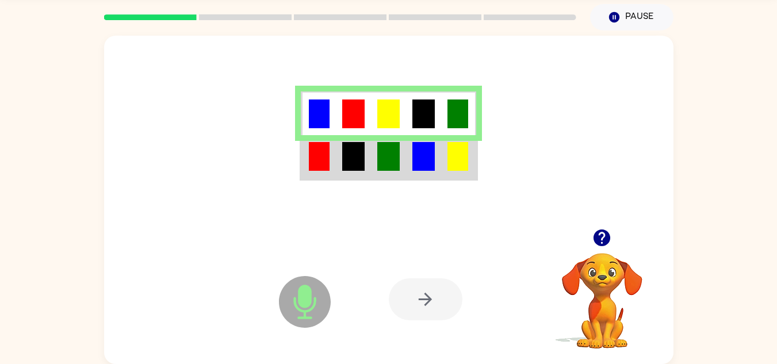
click at [405, 127] on td at bounding box center [388, 113] width 35 height 44
click at [419, 158] on img at bounding box center [424, 156] width 22 height 29
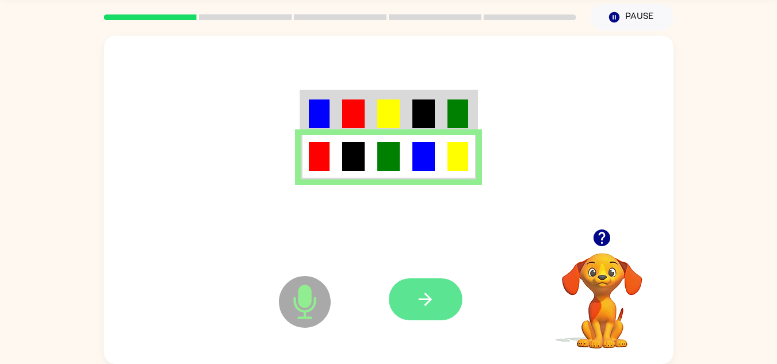
click at [438, 296] on button "button" at bounding box center [426, 300] width 74 height 42
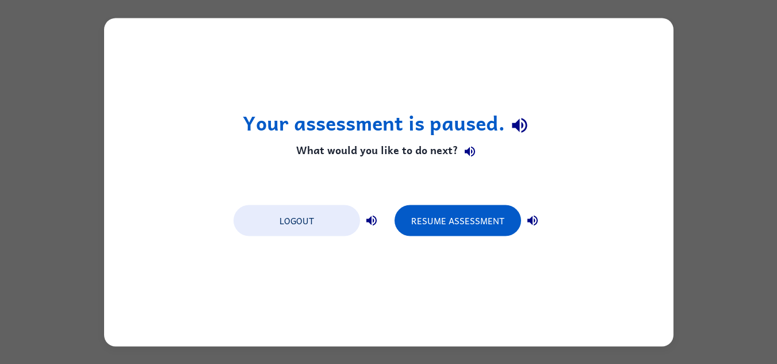
scroll to position [0, 0]
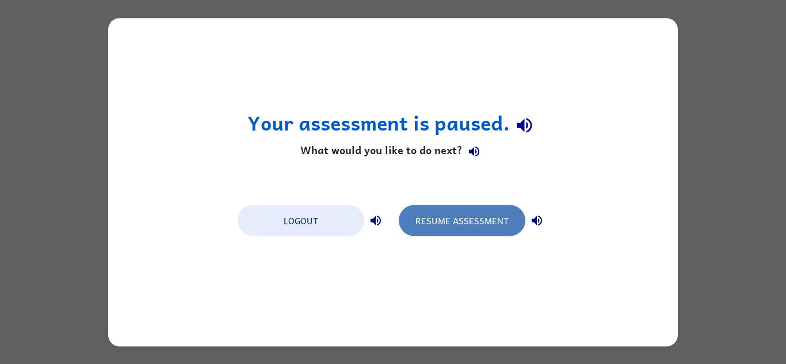
click at [481, 218] on button "Resume Assessment" at bounding box center [462, 220] width 127 height 31
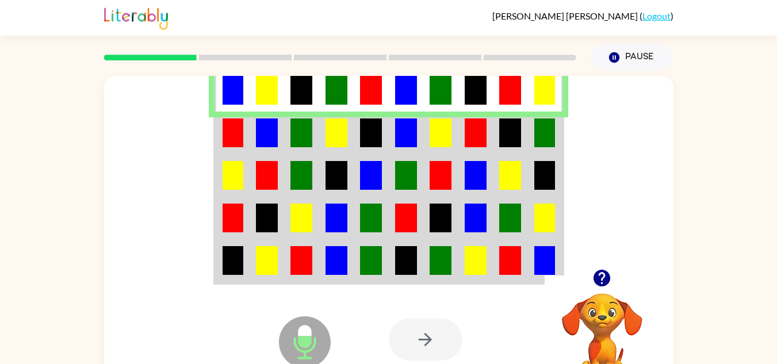
click at [407, 137] on img at bounding box center [406, 133] width 22 height 29
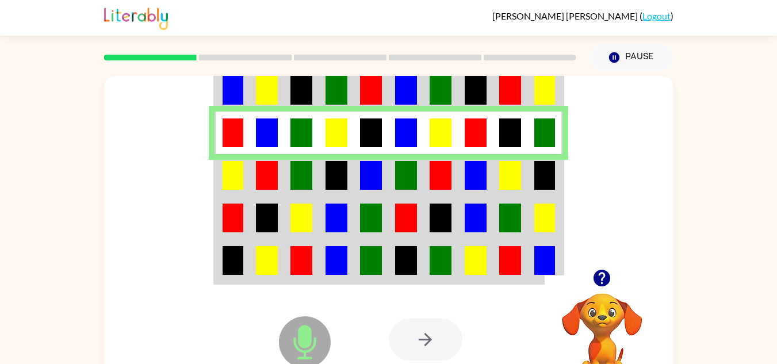
click at [411, 192] on td at bounding box center [406, 175] width 35 height 43
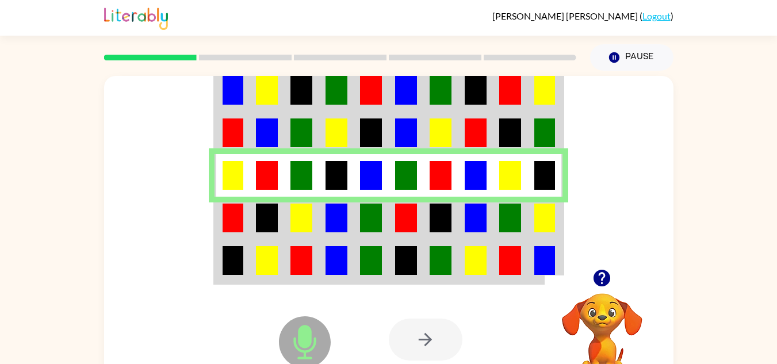
click at [398, 104] on img at bounding box center [406, 90] width 22 height 29
click at [410, 146] on img at bounding box center [406, 133] width 22 height 29
click at [410, 211] on img at bounding box center [406, 218] width 22 height 29
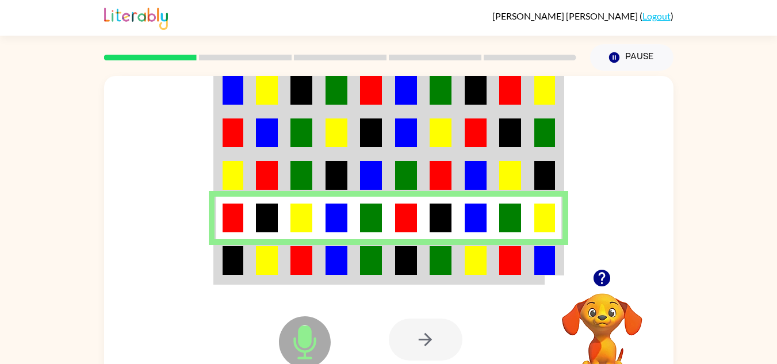
click at [429, 262] on td at bounding box center [441, 261] width 35 height 44
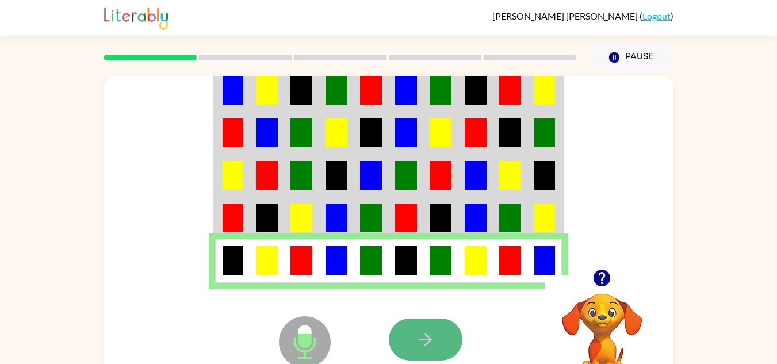
click at [435, 333] on icon "button" at bounding box center [425, 340] width 20 height 20
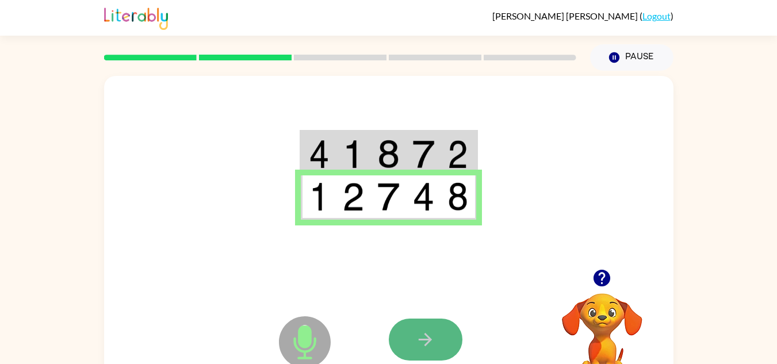
click at [413, 341] on button "button" at bounding box center [426, 340] width 74 height 42
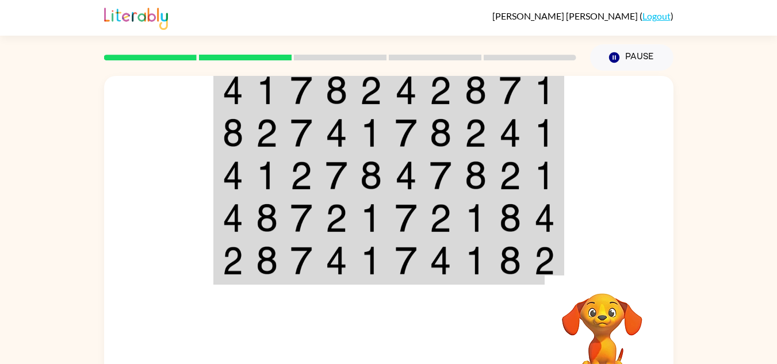
drag, startPoint x: 364, startPoint y: 313, endPoint x: 295, endPoint y: 190, distance: 140.7
click at [295, 190] on td at bounding box center [301, 175] width 35 height 43
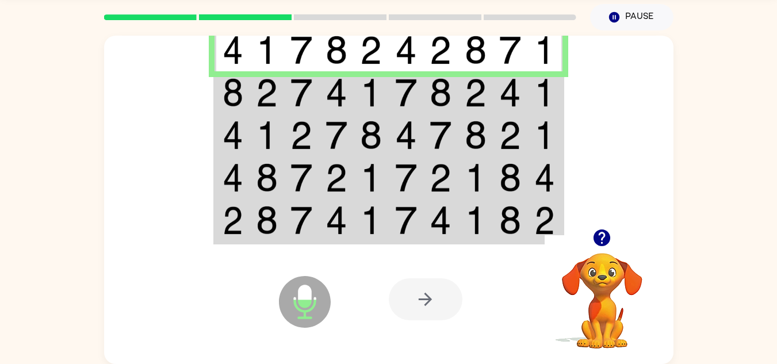
click at [372, 88] on img at bounding box center [371, 92] width 22 height 29
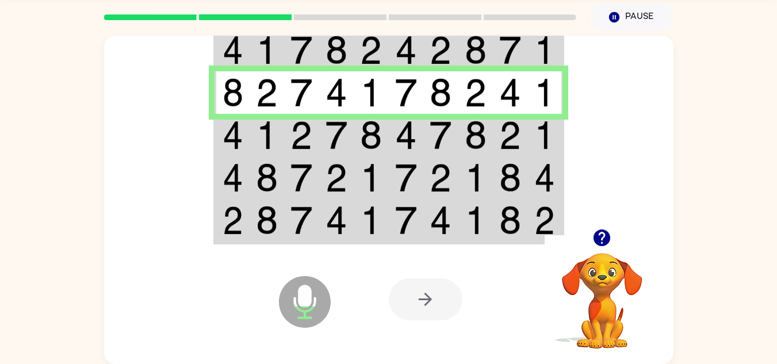
click at [410, 133] on img at bounding box center [406, 135] width 22 height 29
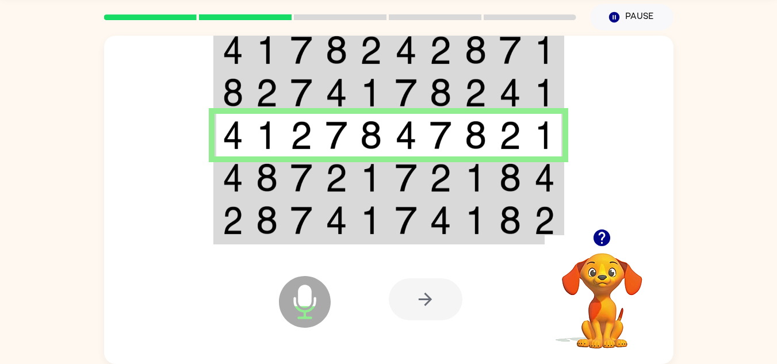
click at [426, 226] on td at bounding box center [441, 221] width 35 height 44
click at [407, 164] on img at bounding box center [406, 177] width 22 height 29
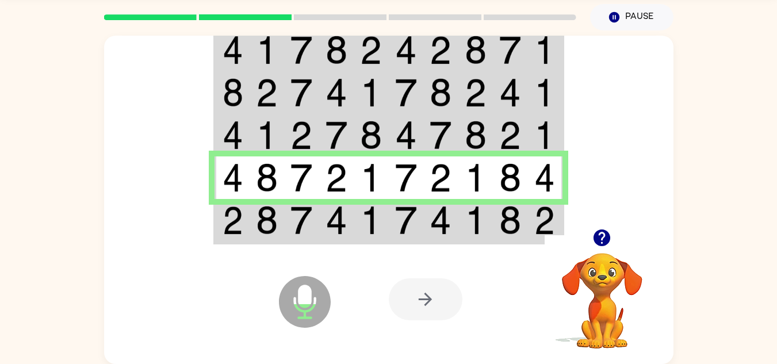
click at [413, 193] on td at bounding box center [406, 178] width 35 height 43
click at [425, 208] on td at bounding box center [441, 221] width 35 height 44
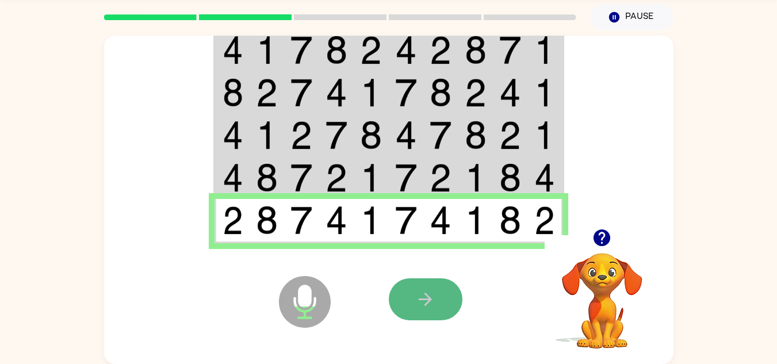
click at [433, 299] on icon "button" at bounding box center [425, 299] width 20 height 20
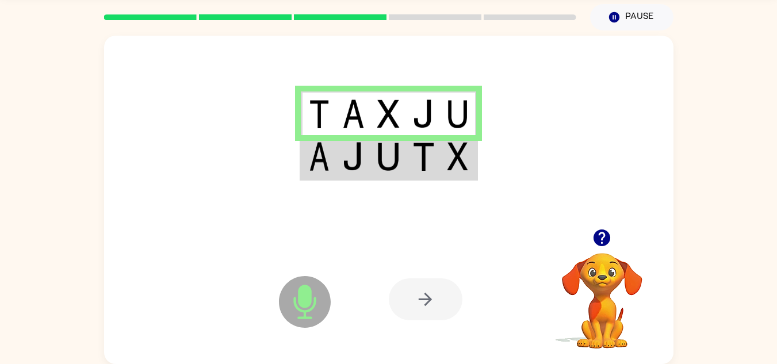
scroll to position [0, 0]
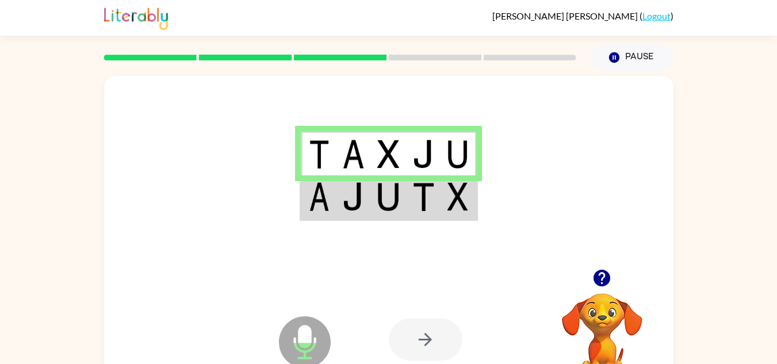
click at [376, 168] on td at bounding box center [388, 154] width 35 height 44
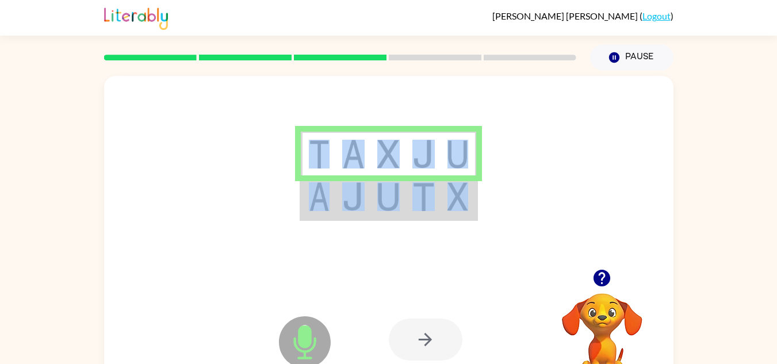
click at [391, 177] on td at bounding box center [388, 198] width 35 height 44
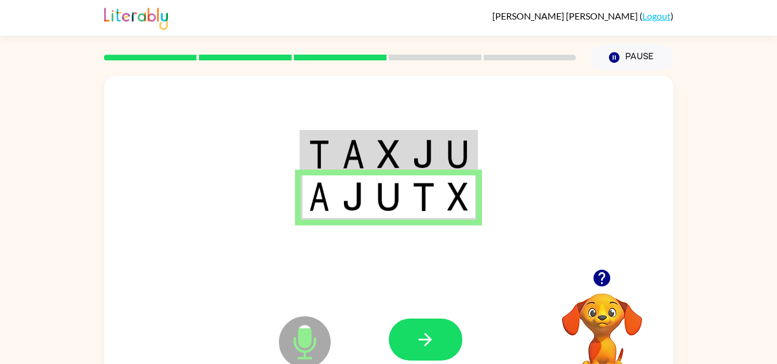
click at [398, 186] on td at bounding box center [388, 198] width 35 height 44
click at [430, 355] on button "button" at bounding box center [426, 340] width 74 height 42
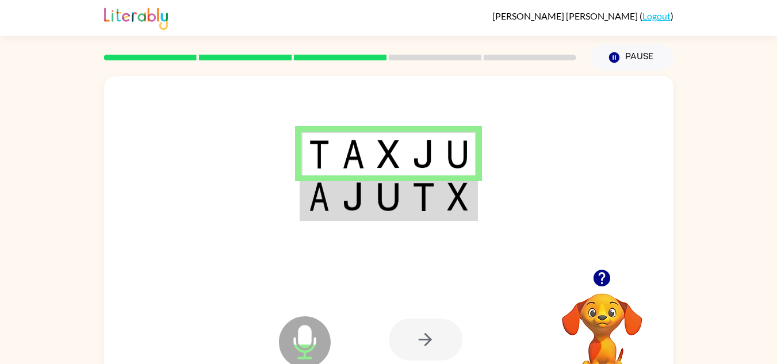
click at [367, 209] on td at bounding box center [353, 198] width 35 height 44
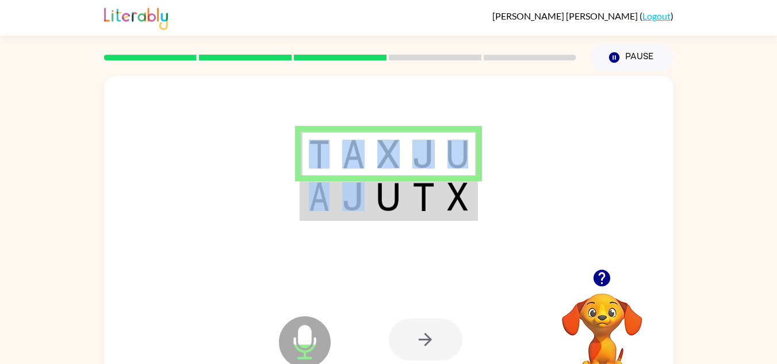
click at [367, 209] on td at bounding box center [353, 198] width 35 height 44
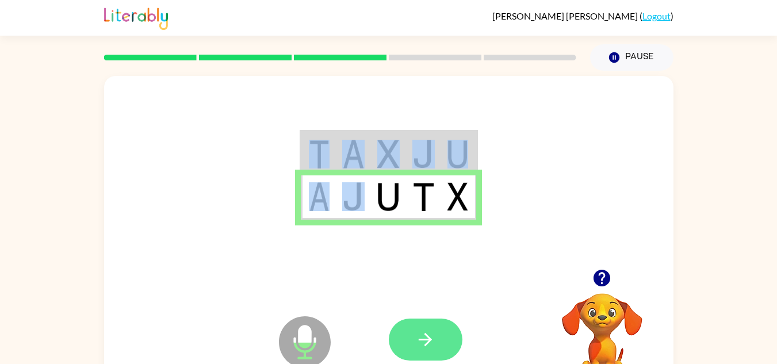
click at [424, 352] on button "button" at bounding box center [426, 340] width 74 height 42
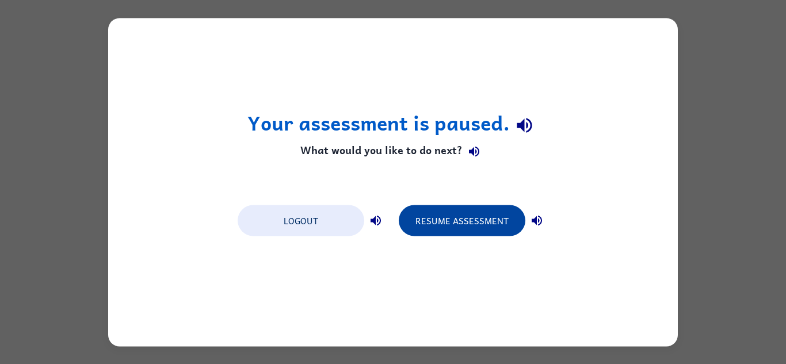
click at [422, 222] on button "Resume Assessment" at bounding box center [462, 220] width 127 height 31
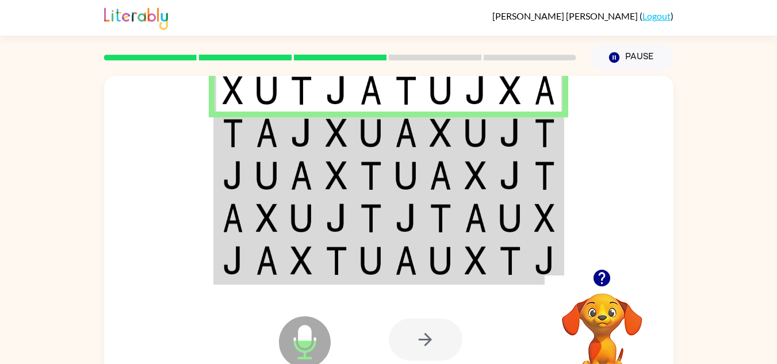
click at [356, 142] on td at bounding box center [371, 133] width 35 height 43
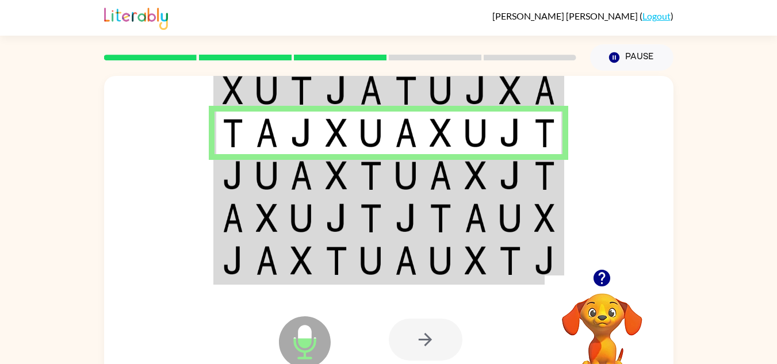
click at [366, 170] on img at bounding box center [371, 175] width 22 height 29
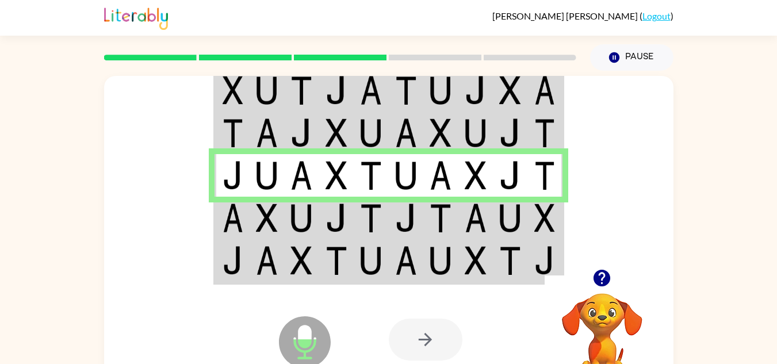
click at [364, 220] on img at bounding box center [371, 218] width 22 height 29
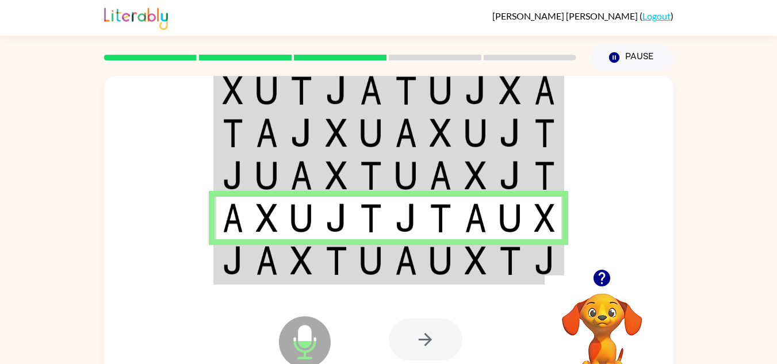
click at [379, 283] on div "Microphone The Microphone is here when it is your turn to talk Your browser mus…" at bounding box center [389, 339] width 570 height 129
click at [383, 271] on td at bounding box center [371, 261] width 35 height 44
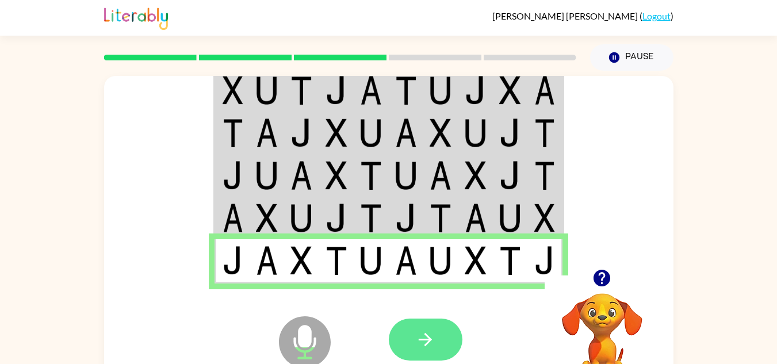
click at [398, 330] on button "button" at bounding box center [426, 340] width 74 height 42
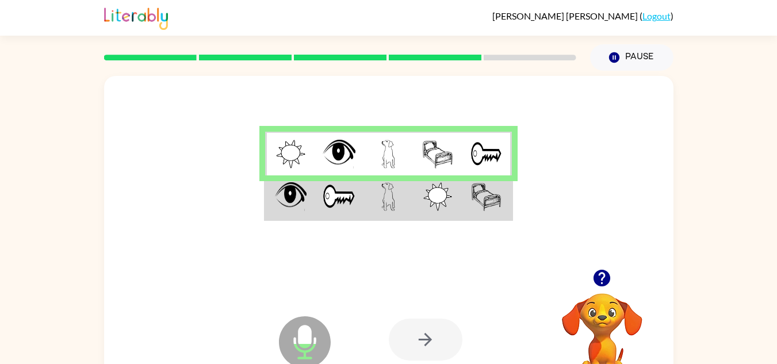
click at [447, 205] on img at bounding box center [438, 196] width 29 height 29
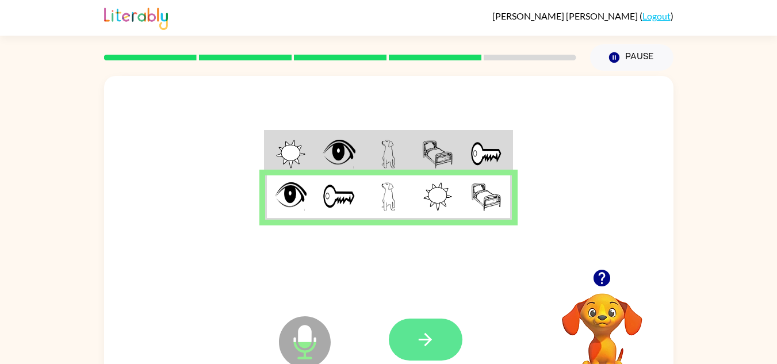
click at [413, 336] on button "button" at bounding box center [426, 340] width 74 height 42
click at [431, 329] on button "button" at bounding box center [426, 340] width 74 height 42
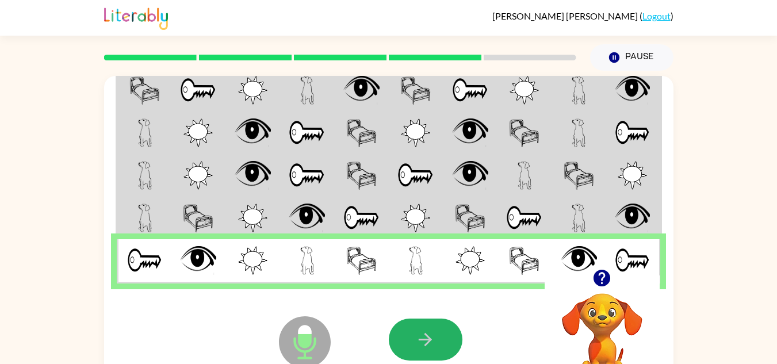
click at [425, 340] on icon "button" at bounding box center [425, 339] width 13 height 13
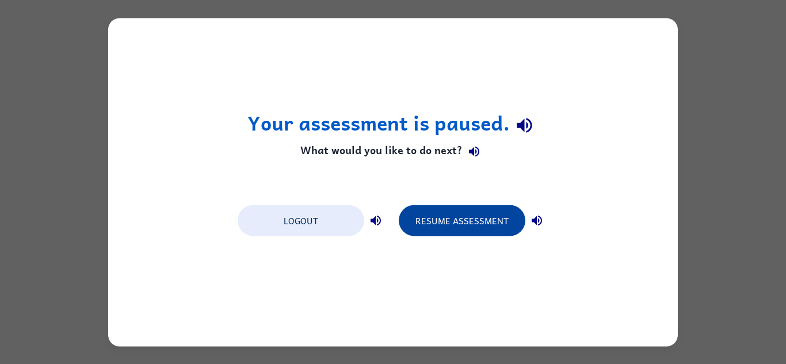
click at [444, 221] on button "Resume Assessment" at bounding box center [462, 220] width 127 height 31
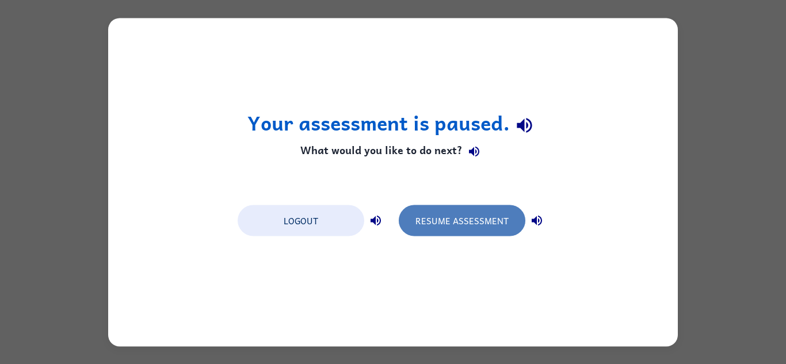
click at [461, 229] on button "Resume Assessment" at bounding box center [462, 220] width 127 height 31
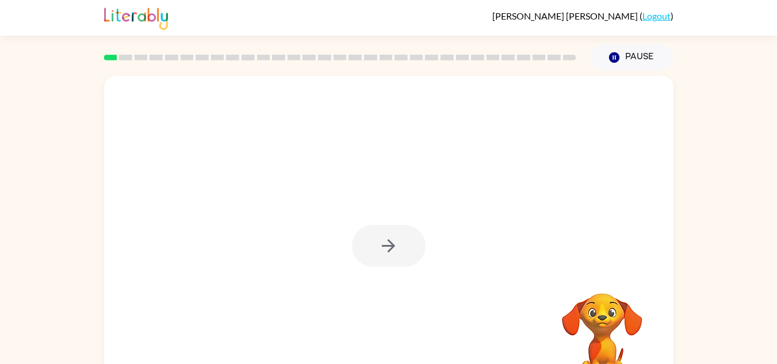
click at [377, 257] on div at bounding box center [389, 246] width 74 height 42
click at [377, 257] on button "button" at bounding box center [389, 246] width 74 height 42
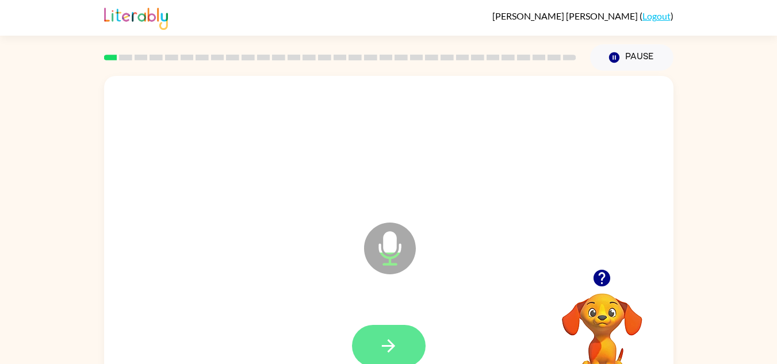
click at [390, 344] on icon "button" at bounding box center [389, 346] width 20 height 20
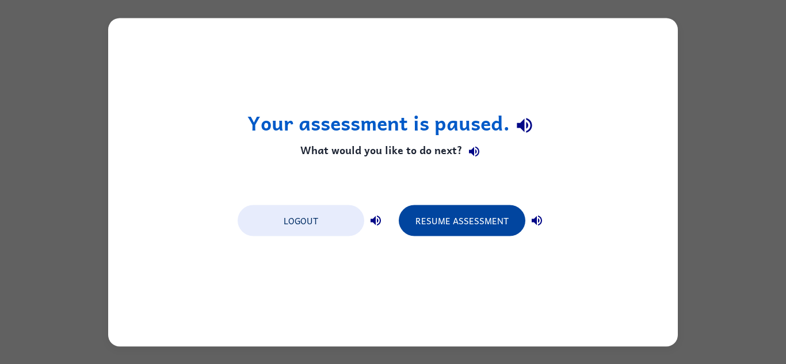
click at [440, 230] on button "Resume Assessment" at bounding box center [462, 220] width 127 height 31
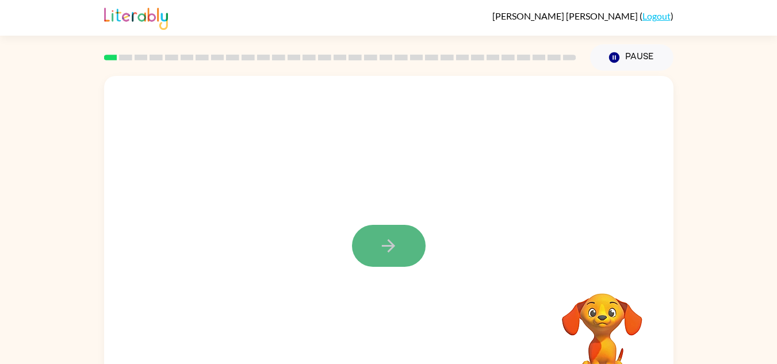
click at [364, 246] on button "button" at bounding box center [389, 246] width 74 height 42
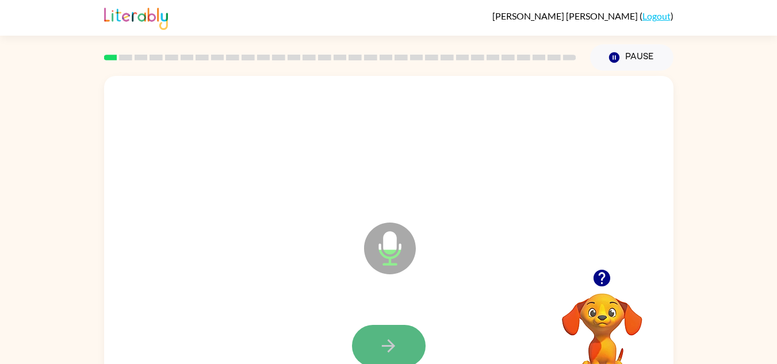
click at [388, 327] on button "button" at bounding box center [389, 346] width 74 height 42
click at [382, 348] on icon "button" at bounding box center [389, 346] width 20 height 20
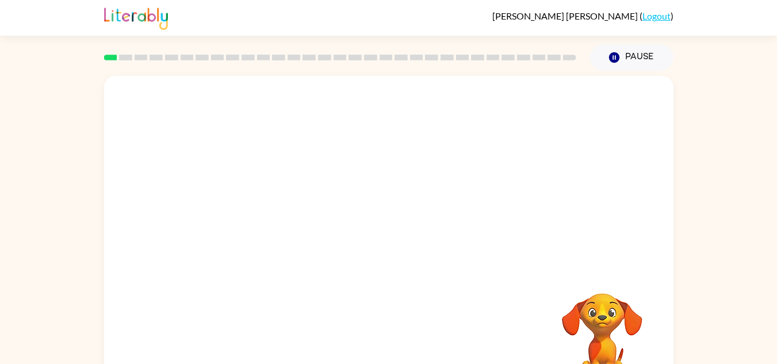
scroll to position [40, 0]
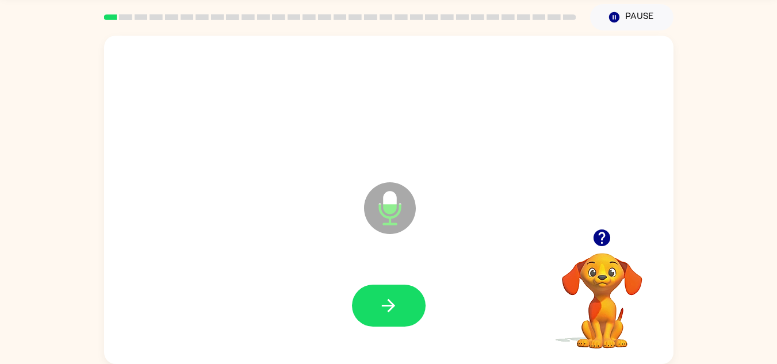
click at [376, 323] on button "button" at bounding box center [389, 306] width 74 height 42
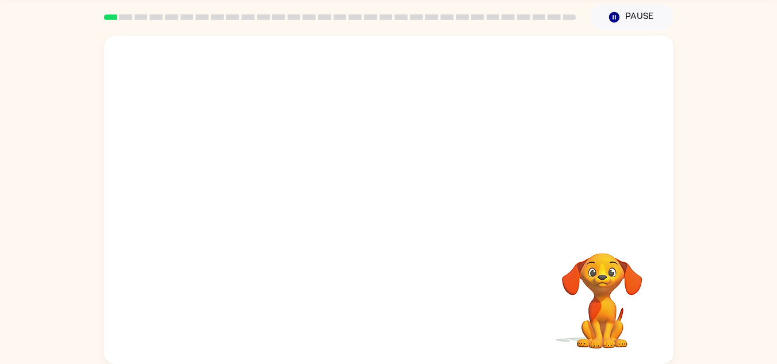
click at [376, 323] on div at bounding box center [389, 306] width 547 height 94
click at [224, 313] on div "Your browser must support playing .mp4 files to use Literably. Please try using…" at bounding box center [389, 200] width 570 height 329
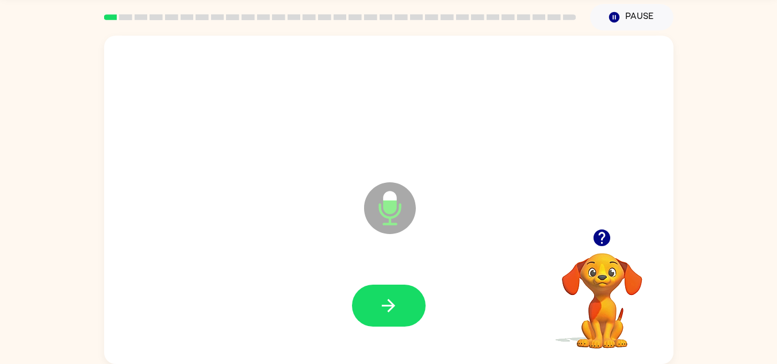
click at [272, 300] on div at bounding box center [389, 306] width 547 height 94
click at [420, 295] on button "button" at bounding box center [389, 306] width 74 height 42
click at [499, 315] on div at bounding box center [389, 306] width 547 height 94
click at [504, 305] on div at bounding box center [389, 306] width 547 height 94
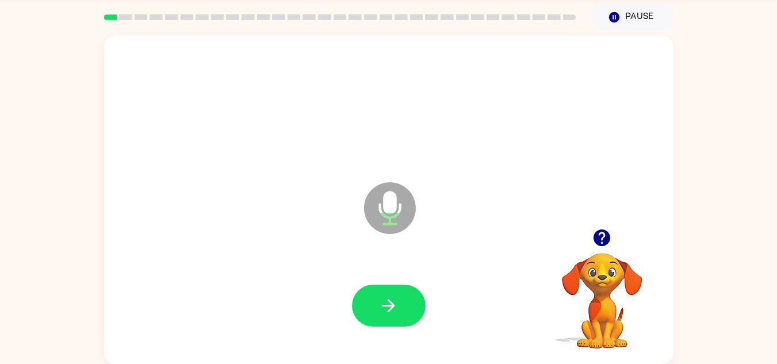
click at [504, 305] on div at bounding box center [389, 306] width 547 height 94
click at [499, 305] on div at bounding box center [389, 306] width 547 height 94
drag, startPoint x: 497, startPoint y: 305, endPoint x: 480, endPoint y: 305, distance: 16.1
click at [485, 305] on div at bounding box center [389, 306] width 547 height 94
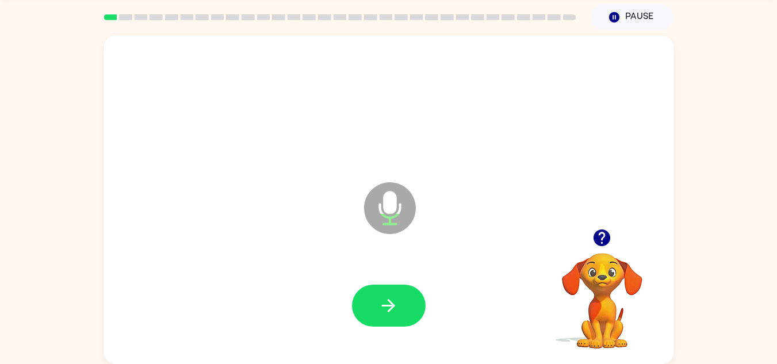
drag, startPoint x: 475, startPoint y: 305, endPoint x: 428, endPoint y: 305, distance: 46.6
click at [463, 305] on div at bounding box center [389, 306] width 547 height 94
click at [403, 305] on button "button" at bounding box center [389, 306] width 74 height 42
click at [385, 305] on icon "button" at bounding box center [389, 306] width 20 height 20
click at [398, 322] on button "button" at bounding box center [389, 306] width 74 height 42
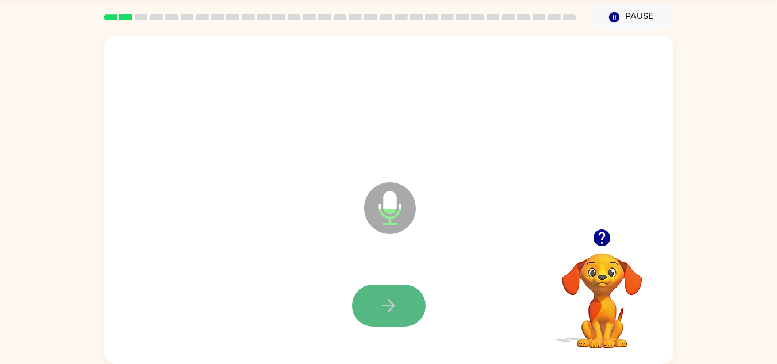
click at [388, 316] on button "button" at bounding box center [389, 306] width 74 height 42
click at [400, 306] on button "button" at bounding box center [389, 306] width 74 height 42
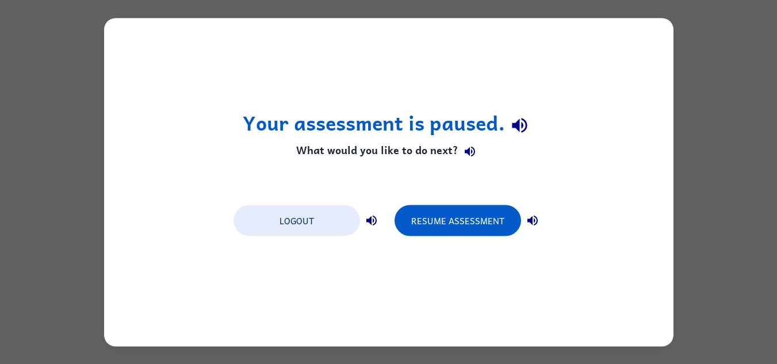
scroll to position [0, 0]
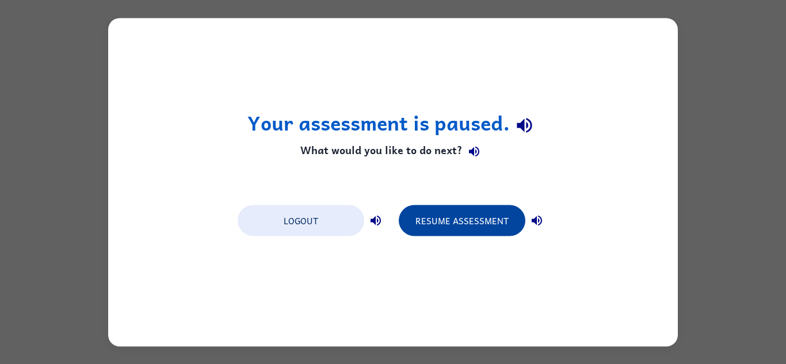
click at [420, 208] on button "Resume Assessment" at bounding box center [462, 220] width 127 height 31
click at [459, 227] on button "Resume Assessment" at bounding box center [462, 220] width 127 height 31
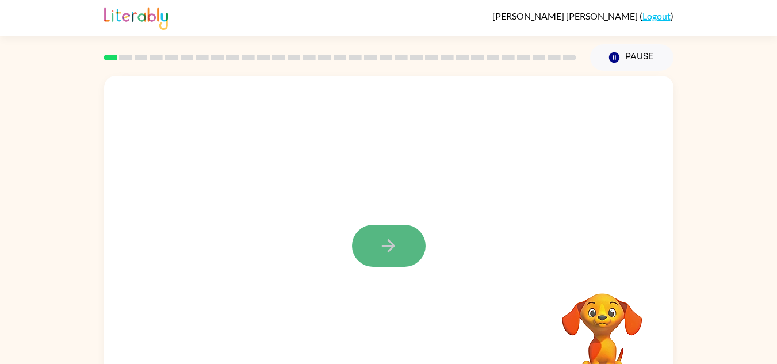
click at [408, 246] on button "button" at bounding box center [389, 246] width 74 height 42
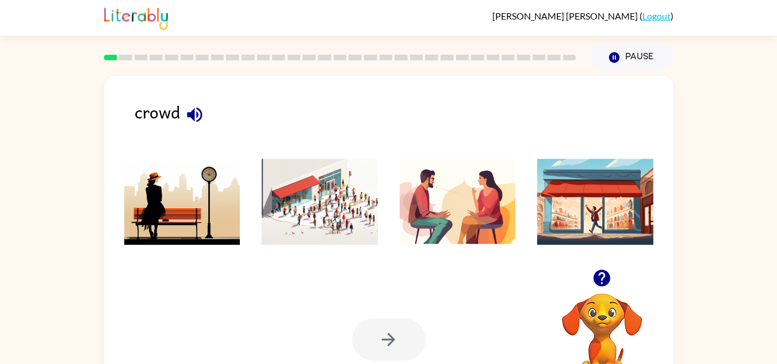
click at [338, 247] on li at bounding box center [319, 202] width 133 height 104
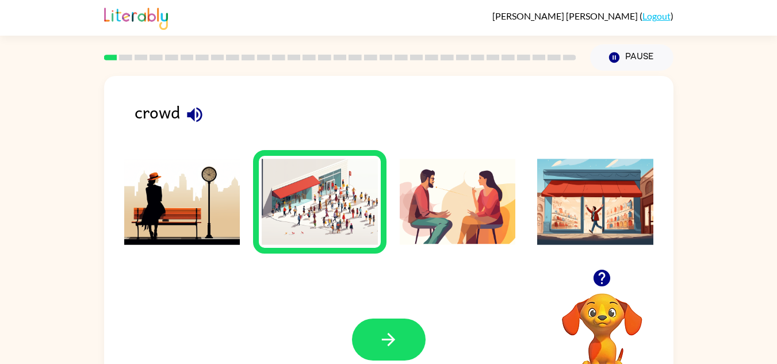
click at [394, 315] on div "Your browser must support playing .mp4 files to use Literably. Please try using…" at bounding box center [389, 339] width 570 height 129
click at [401, 344] on button "button" at bounding box center [389, 340] width 74 height 42
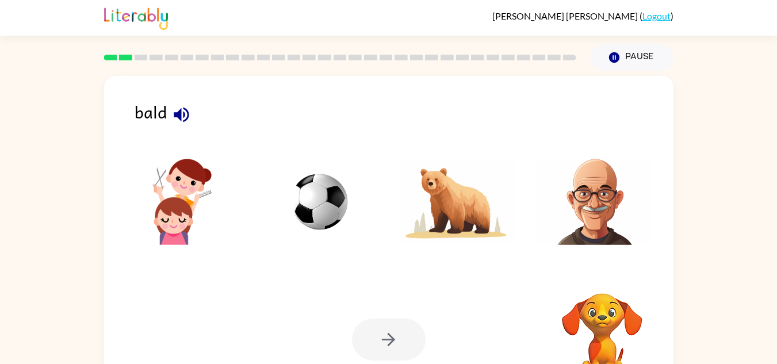
click at [302, 211] on img at bounding box center [320, 202] width 116 height 86
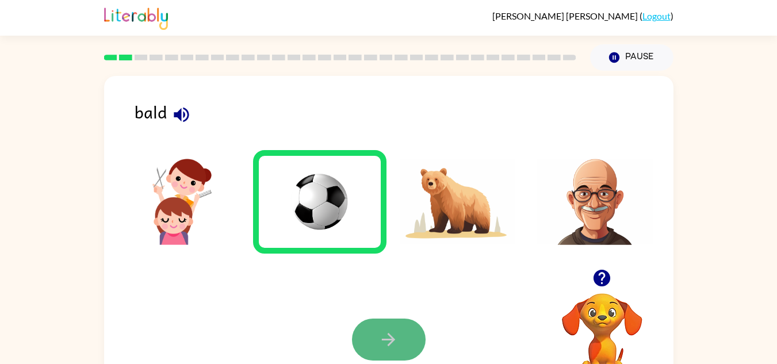
click at [395, 349] on icon "button" at bounding box center [389, 340] width 20 height 20
click at [607, 220] on img at bounding box center [595, 202] width 116 height 86
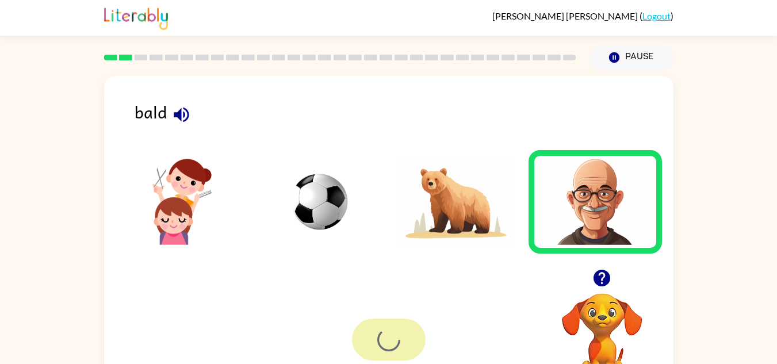
click at [392, 333] on div at bounding box center [389, 340] width 74 height 42
click at [601, 276] on icon "button" at bounding box center [602, 278] width 17 height 17
click at [171, 113] on icon "button" at bounding box center [181, 115] width 20 height 20
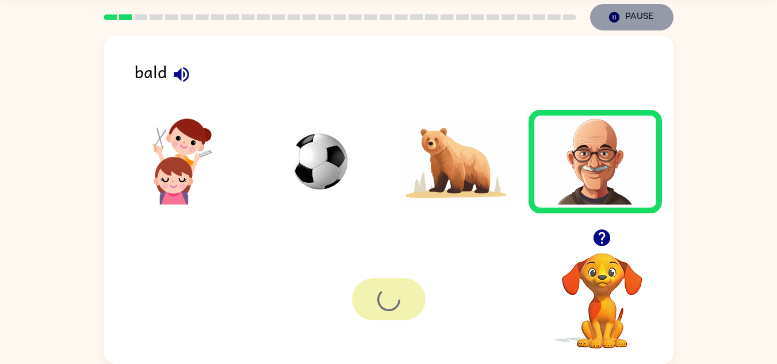
click at [655, 16] on button "Pause Pause" at bounding box center [631, 17] width 83 height 26
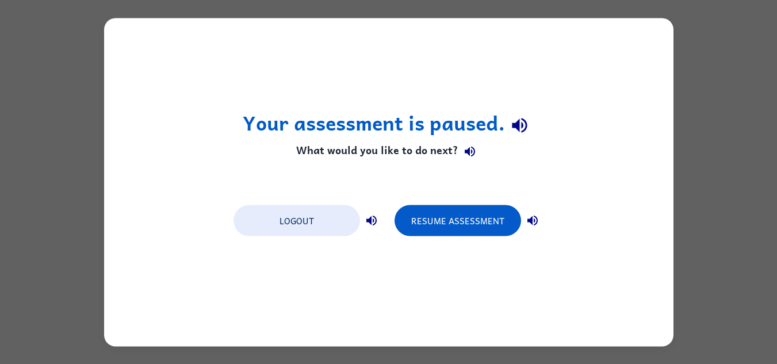
scroll to position [0, 0]
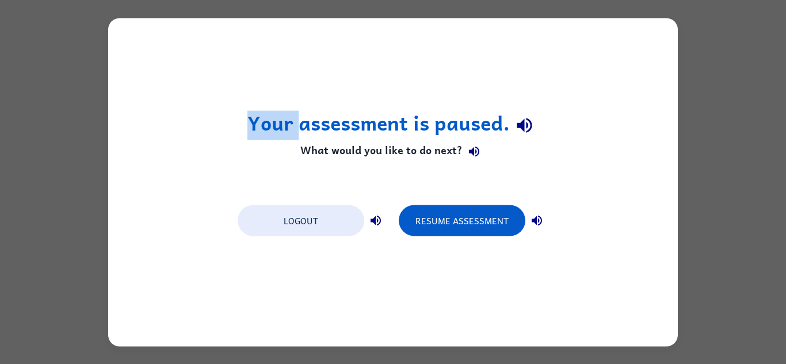
click at [655, 16] on div "Your assessment is paused. What would you like to do next? Logout Resume Assess…" at bounding box center [393, 182] width 786 height 364
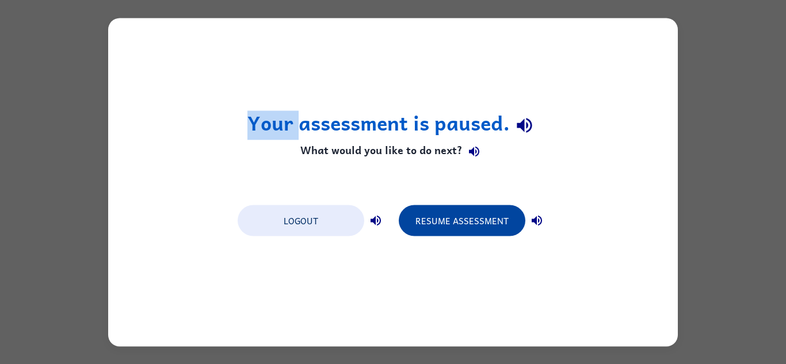
click at [501, 212] on button "Resume Assessment" at bounding box center [462, 220] width 127 height 31
click at [472, 221] on button "Resume Assessment" at bounding box center [462, 220] width 127 height 31
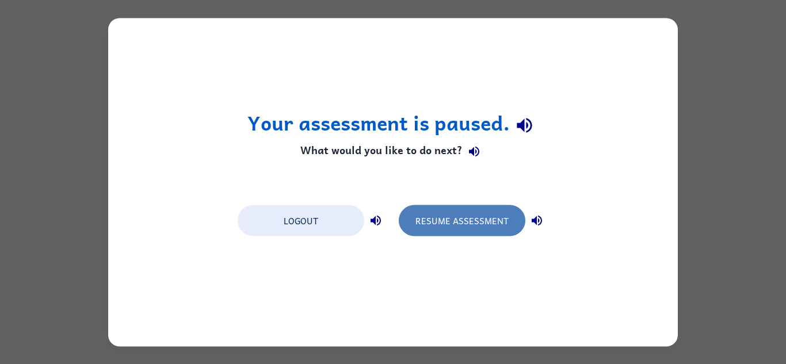
click at [467, 223] on button "Resume Assessment" at bounding box center [462, 220] width 127 height 31
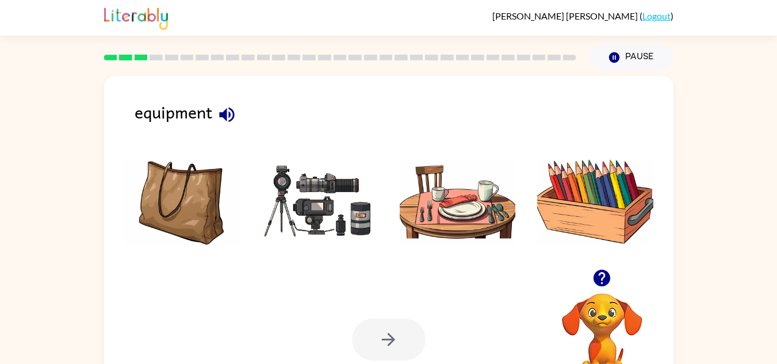
click at [338, 184] on img at bounding box center [320, 202] width 116 height 86
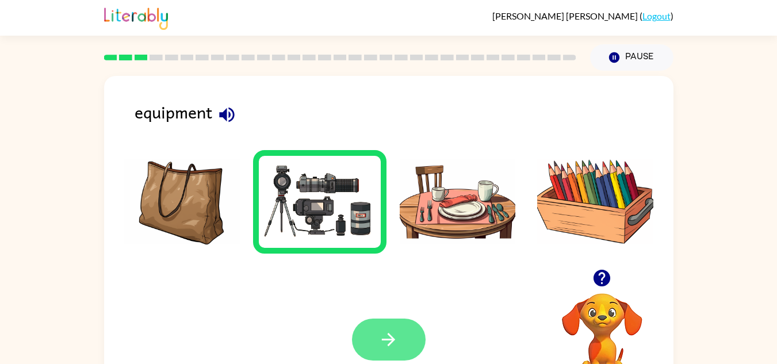
click at [413, 323] on button "button" at bounding box center [389, 340] width 74 height 42
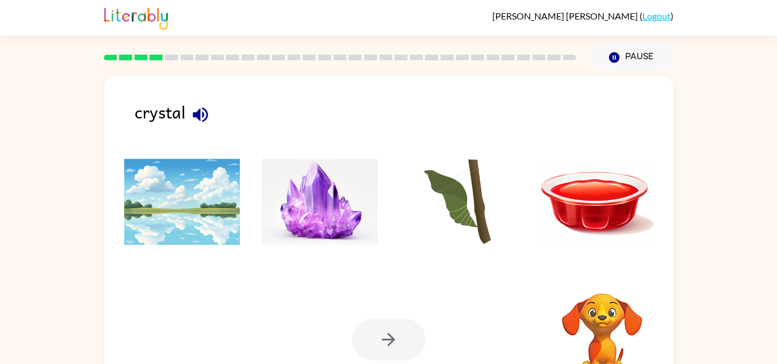
click at [323, 195] on img at bounding box center [320, 202] width 116 height 86
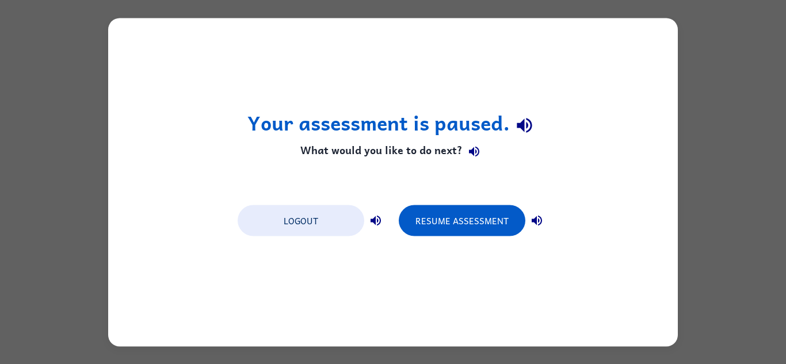
click at [407, 323] on div "Your assessment is paused. What would you like to do next? Logout Resume Assess…" at bounding box center [393, 182] width 570 height 329
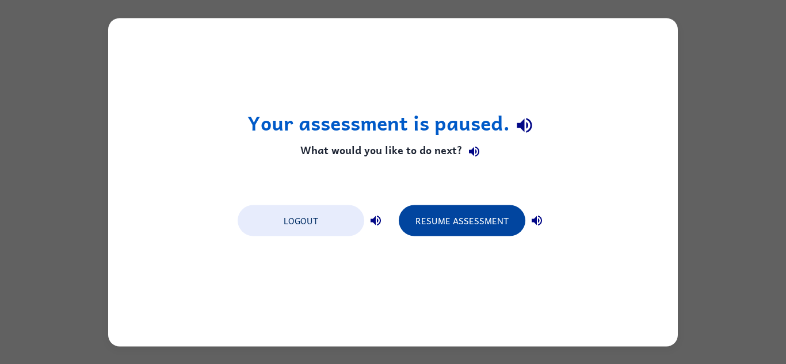
click at [486, 231] on button "Resume Assessment" at bounding box center [462, 220] width 127 height 31
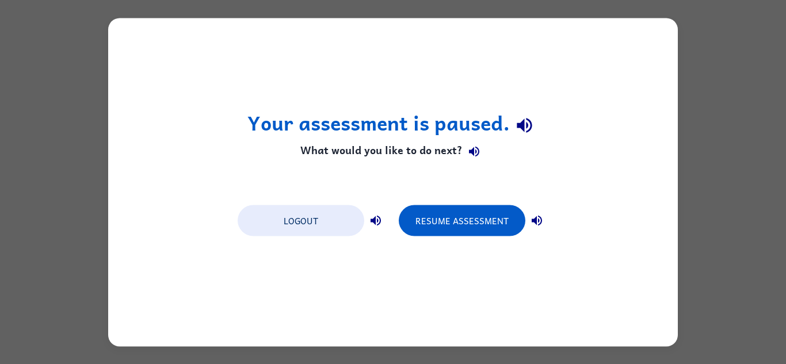
drag, startPoint x: 441, startPoint y: 194, endPoint x: 443, endPoint y: 200, distance: 6.6
click at [443, 200] on div "Your assessment is paused. What would you like to do next? Logout Resume Assess…" at bounding box center [393, 182] width 570 height 329
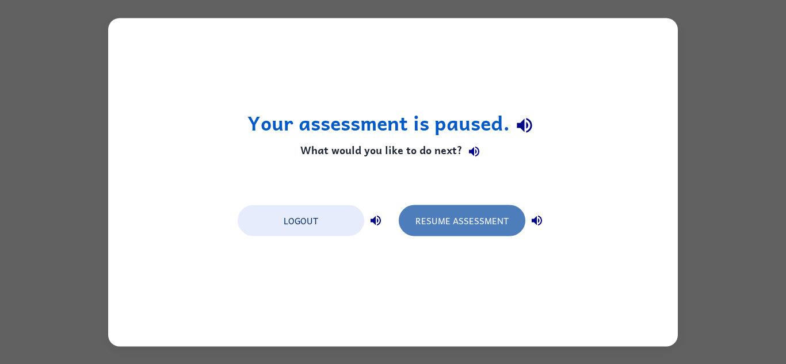
click at [444, 212] on button "Resume Assessment" at bounding box center [462, 220] width 127 height 31
click at [452, 222] on button "Resume Assessment" at bounding box center [462, 220] width 127 height 31
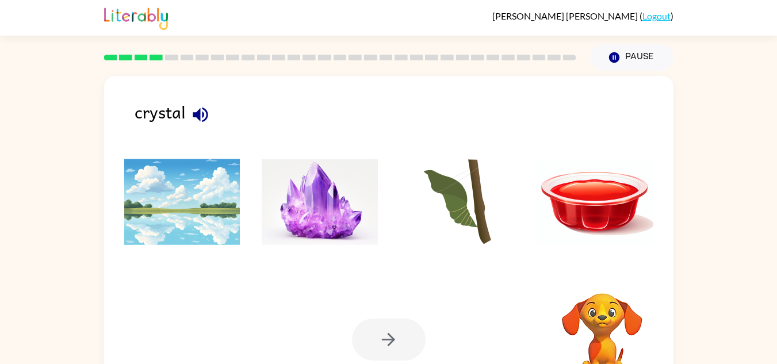
click at [308, 202] on img at bounding box center [320, 202] width 116 height 86
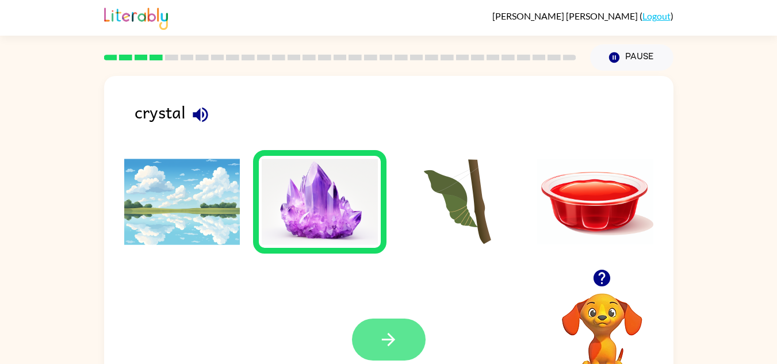
click at [388, 338] on div "Your browser must support playing .mp4 files to use Literably. Please try using…" at bounding box center [389, 339] width 570 height 129
click at [388, 338] on icon "button" at bounding box center [389, 340] width 20 height 20
click at [388, 338] on div at bounding box center [389, 340] width 74 height 42
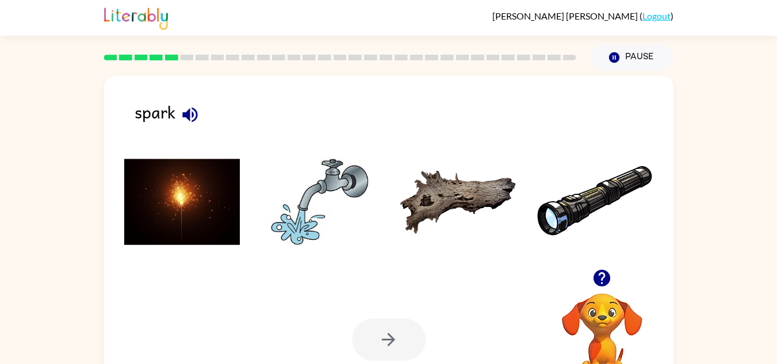
click at [316, 226] on img at bounding box center [320, 202] width 116 height 86
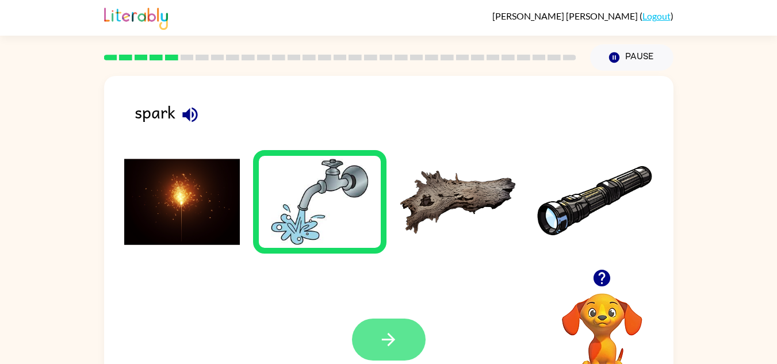
click at [393, 355] on button "button" at bounding box center [389, 340] width 74 height 42
click at [393, 355] on div at bounding box center [389, 340] width 74 height 42
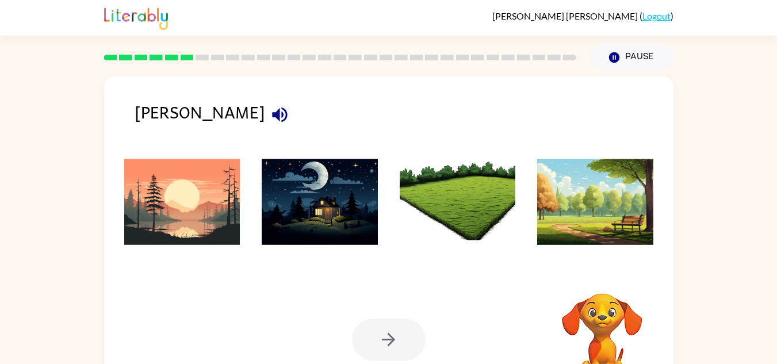
click at [227, 218] on img at bounding box center [182, 202] width 116 height 86
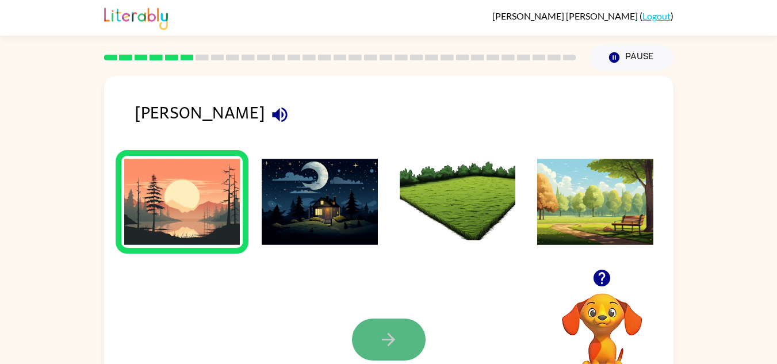
click at [383, 338] on icon "button" at bounding box center [389, 340] width 20 height 20
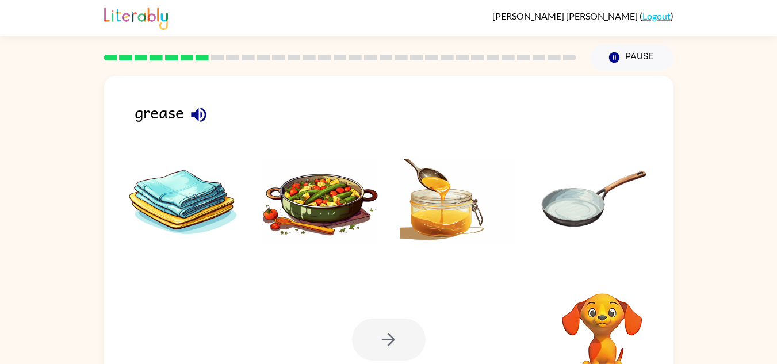
click at [440, 218] on img at bounding box center [458, 202] width 116 height 86
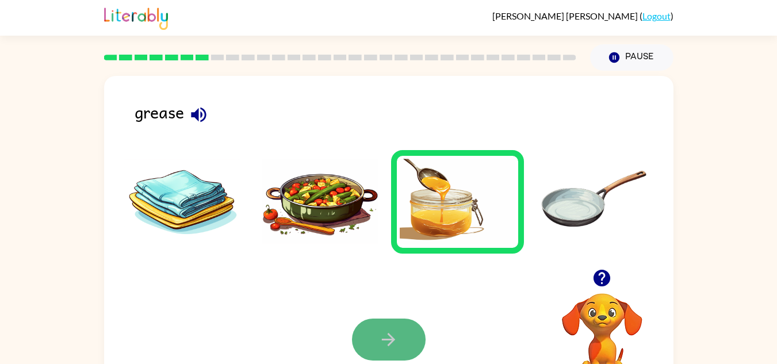
click at [396, 338] on icon "button" at bounding box center [389, 340] width 20 height 20
click at [396, 338] on div at bounding box center [389, 340] width 74 height 42
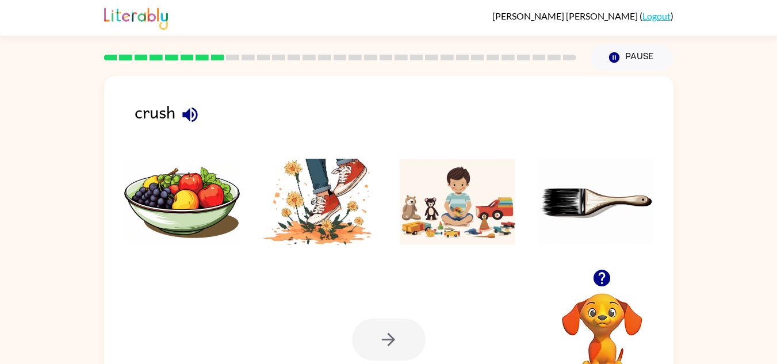
click at [293, 203] on img at bounding box center [320, 202] width 116 height 86
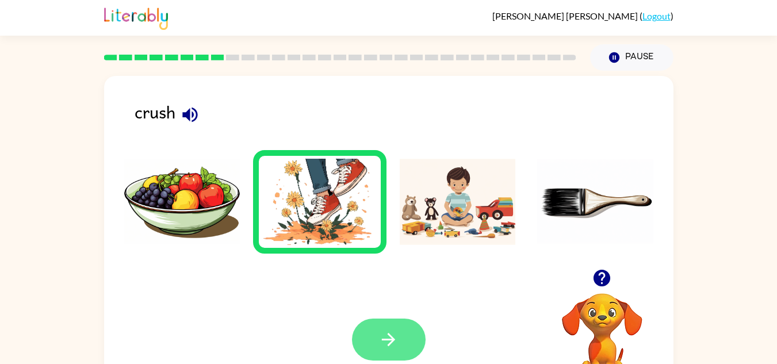
click at [386, 345] on icon "button" at bounding box center [389, 340] width 20 height 20
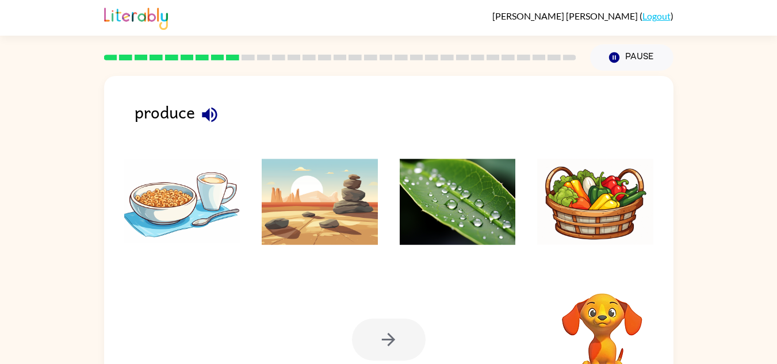
click at [346, 232] on img at bounding box center [320, 202] width 116 height 86
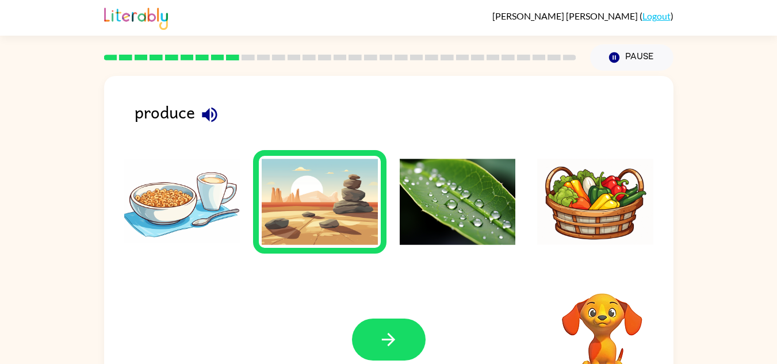
click at [375, 332] on button "button" at bounding box center [389, 340] width 74 height 42
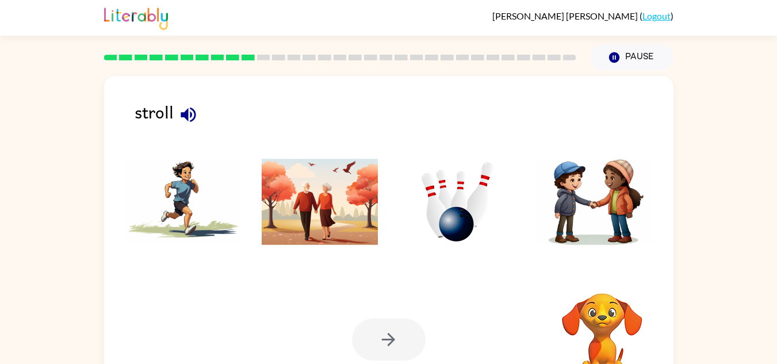
click at [308, 205] on img at bounding box center [320, 202] width 116 height 86
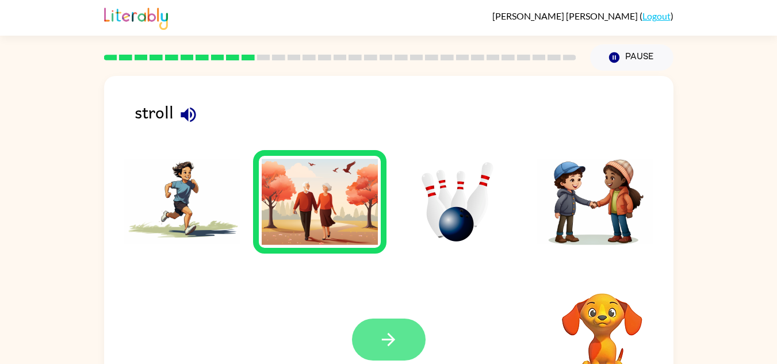
click at [357, 331] on button "button" at bounding box center [389, 340] width 74 height 42
click at [357, 331] on div at bounding box center [389, 340] width 74 height 42
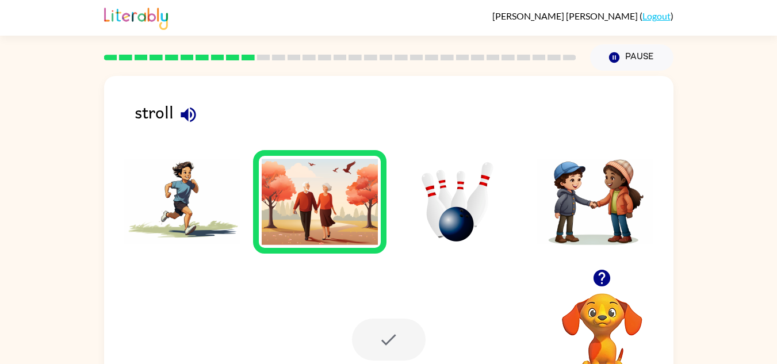
click at [320, 208] on img at bounding box center [320, 202] width 116 height 86
